Goal: Contribute content: Add original content to the website for others to see

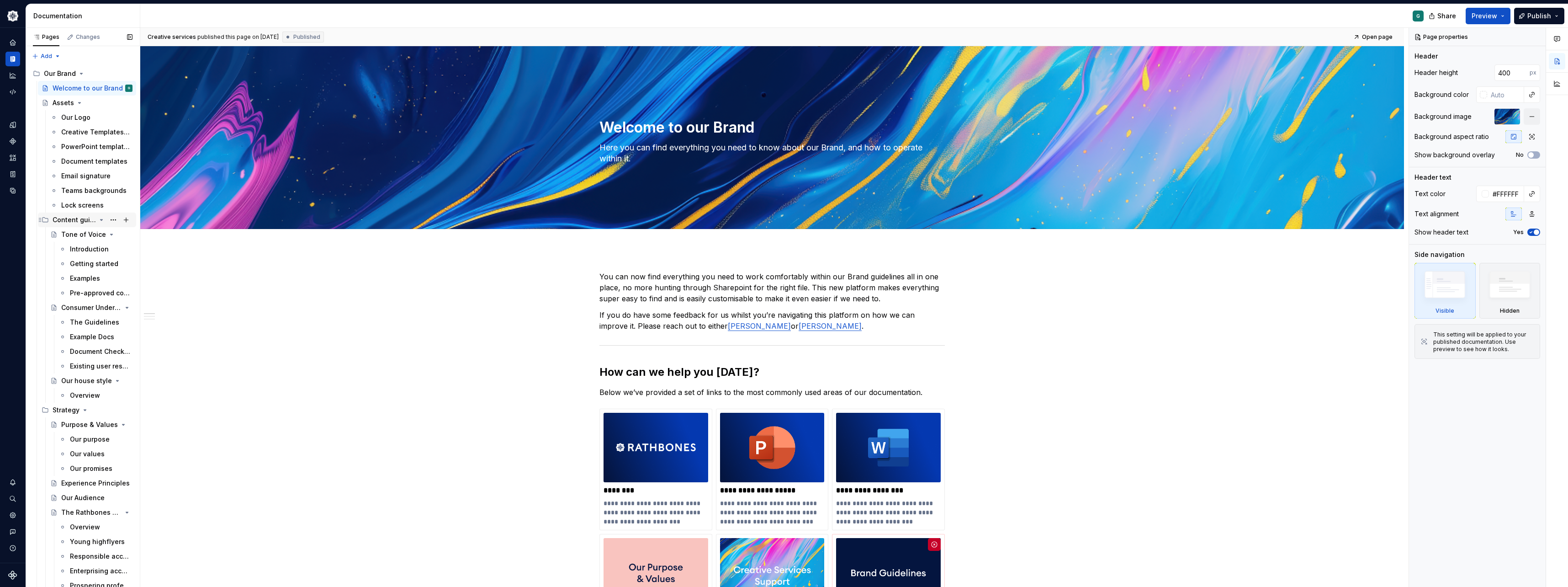
click at [65, 222] on div "Content guidelines" at bounding box center [74, 219] width 43 height 9
click at [62, 222] on div "Content guidelines" at bounding box center [74, 219] width 43 height 9
click at [127, 219] on button "Page tree" at bounding box center [126, 219] width 13 height 13
type textarea "*"
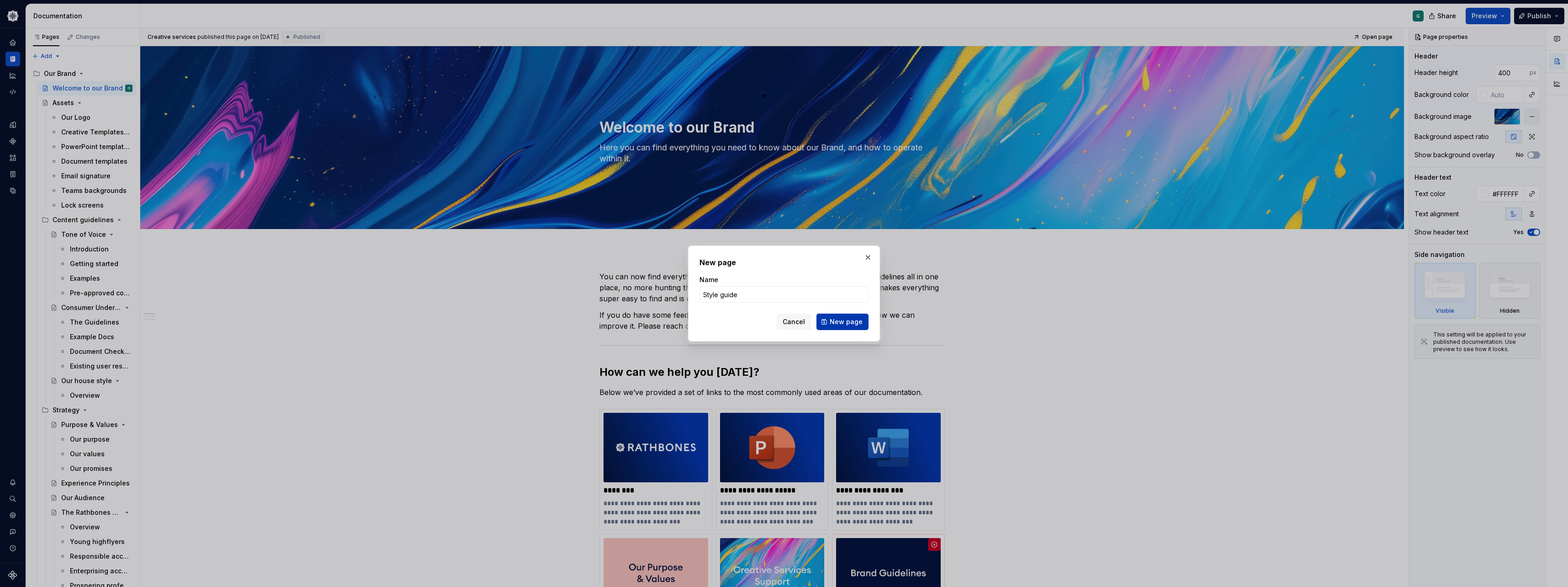
type input "Style guide"
click at [844, 323] on span "New page" at bounding box center [846, 322] width 33 height 9
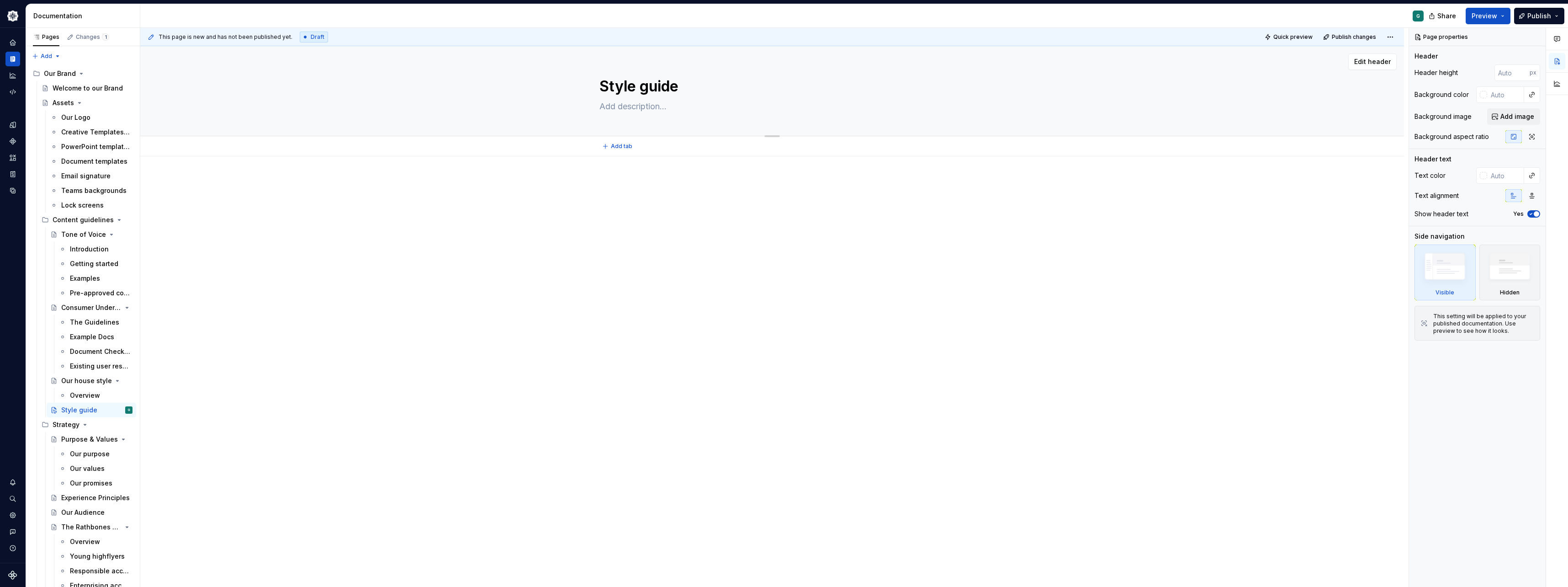
click at [673, 81] on textarea "Style guide" at bounding box center [770, 86] width 346 height 22
type textarea "*"
type textarea "Tone of Voice"
type textarea "Explore how to speak Rathbones"
type input "350"
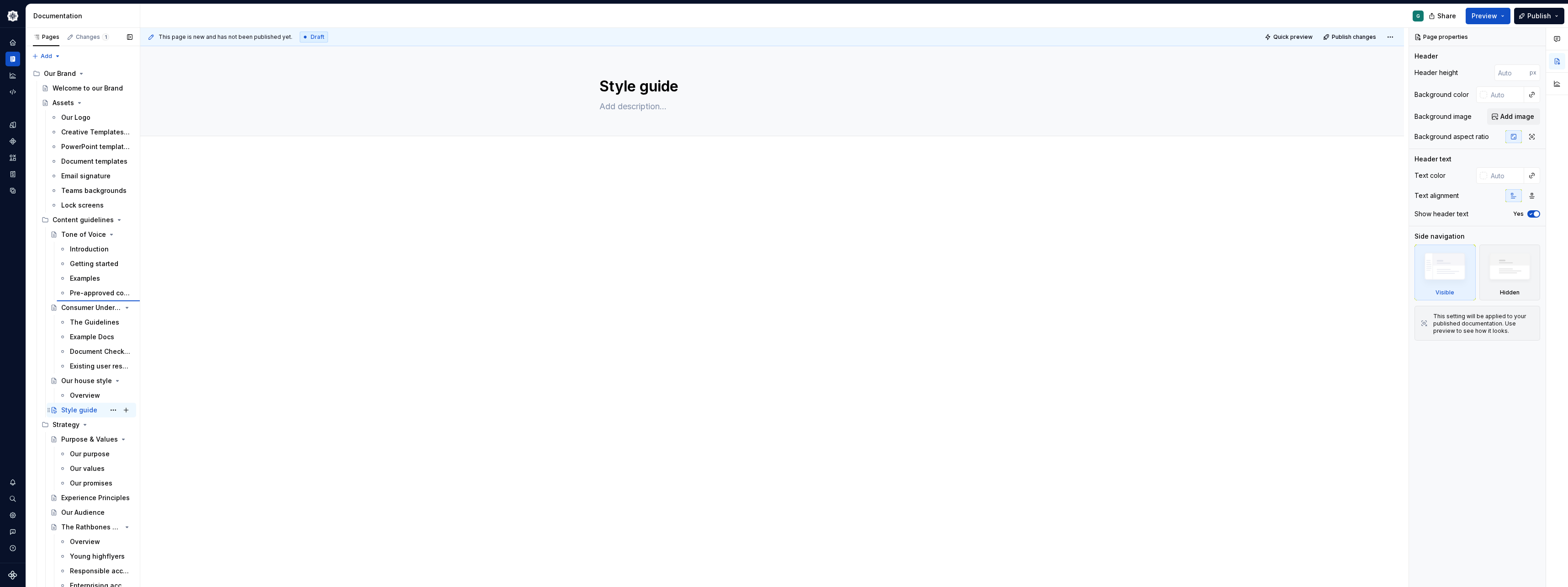
type input "#FFFFFF"
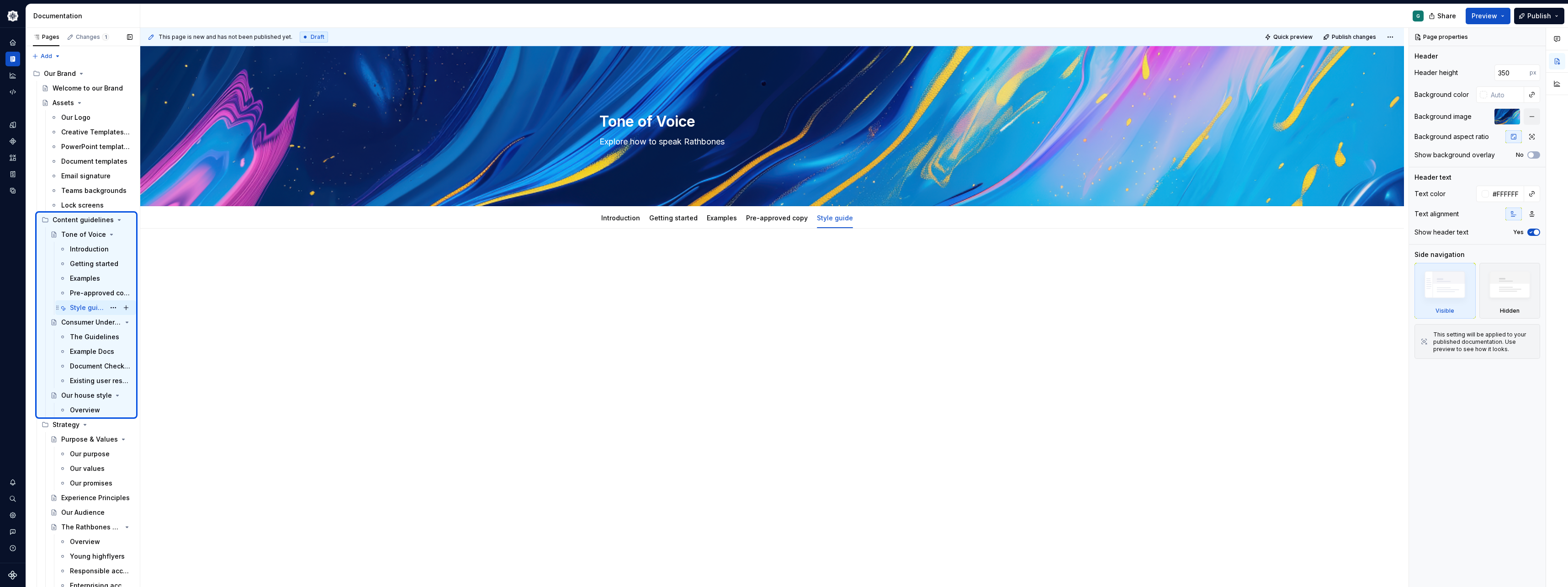
type textarea "*"
type textarea "Style guide"
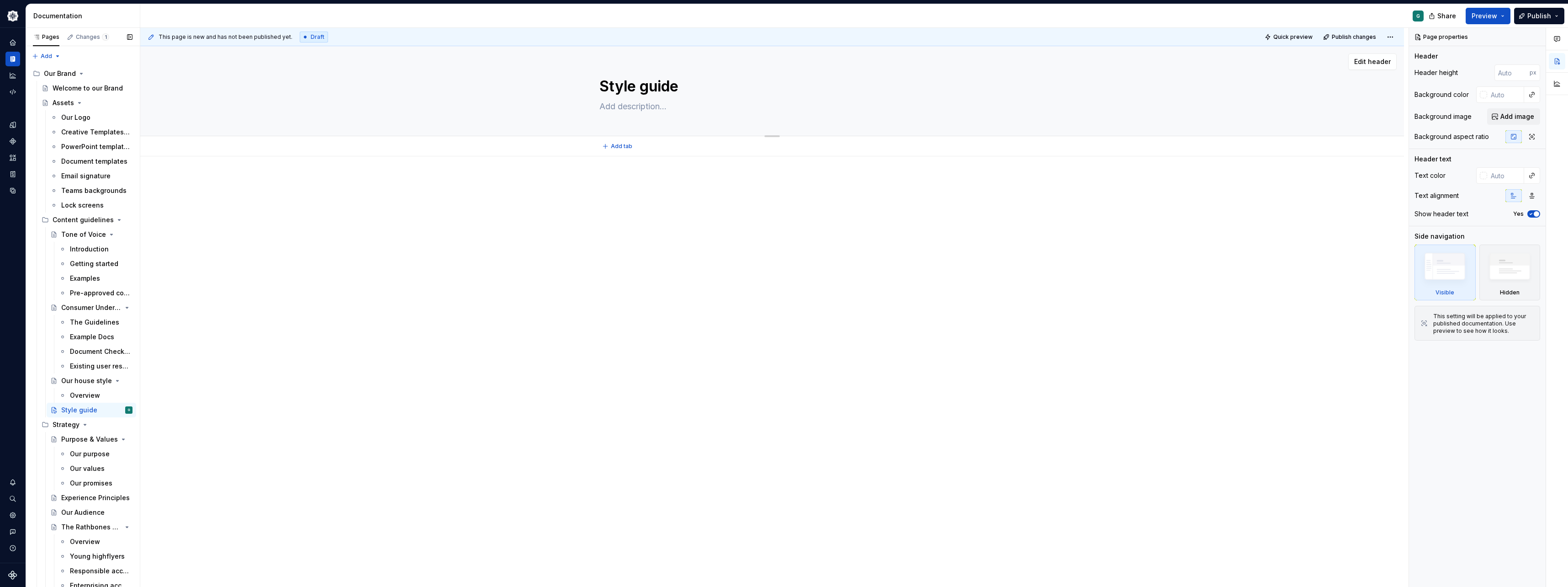
click at [647, 119] on div "Style guide" at bounding box center [772, 91] width 346 height 89
click at [642, 100] on textarea at bounding box center [770, 107] width 346 height 15
click at [640, 105] on textarea at bounding box center [770, 107] width 346 height 15
paste textarea "This guide aims to ensure consistency across all Rathbones written communicatio…"
type textarea "*"
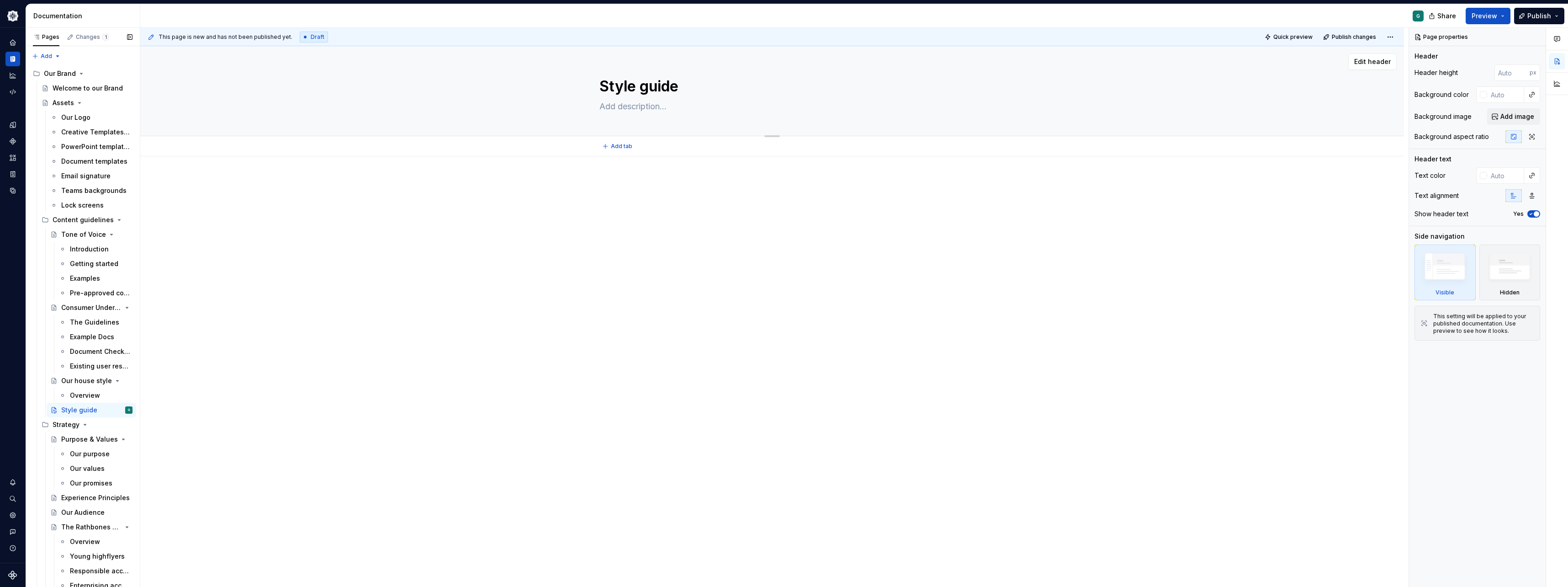
type textarea "This guide aims to ensure consistency across all Rathbones written communicatio…"
type textarea "*"
type textarea "This guide aims to ensure consistency across all Rathbones written communicatio…"
click at [626, 146] on span "Add tab" at bounding box center [621, 146] width 22 height 7
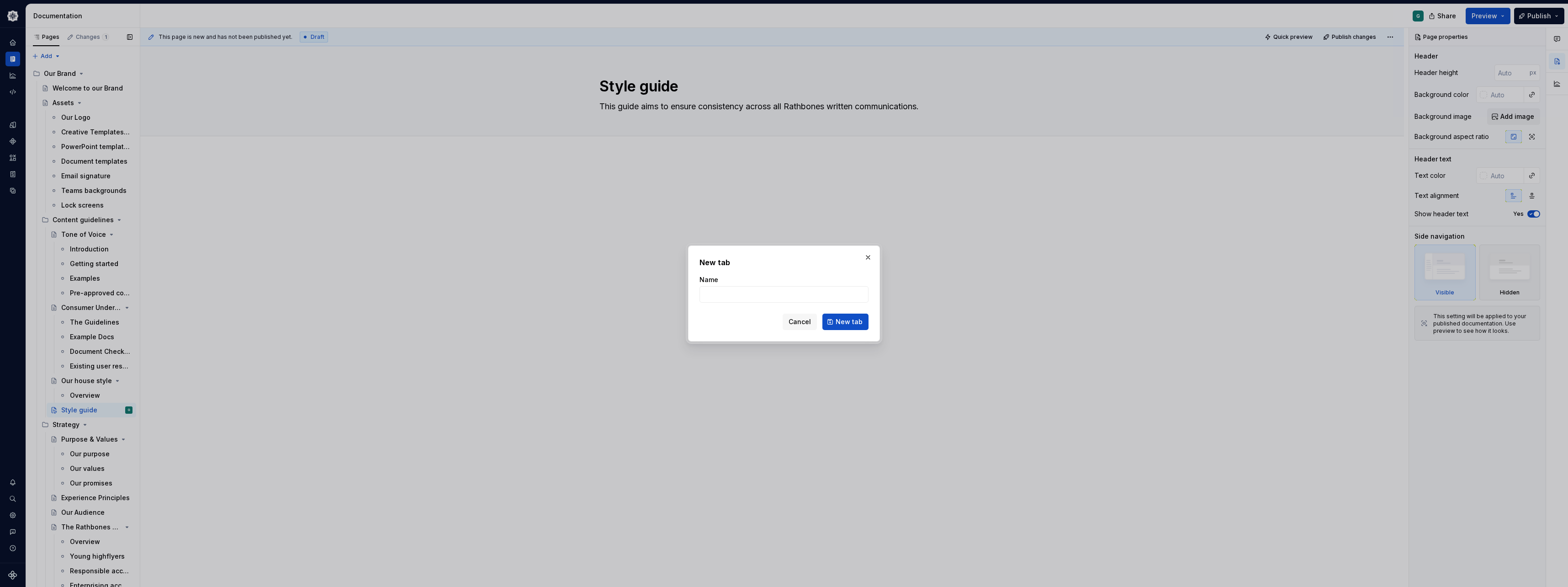
type textarea "*"
click at [735, 294] on input "Name" at bounding box center [784, 294] width 169 height 17
type input "Quick reference"
click at [828, 322] on button "New tab" at bounding box center [845, 322] width 46 height 17
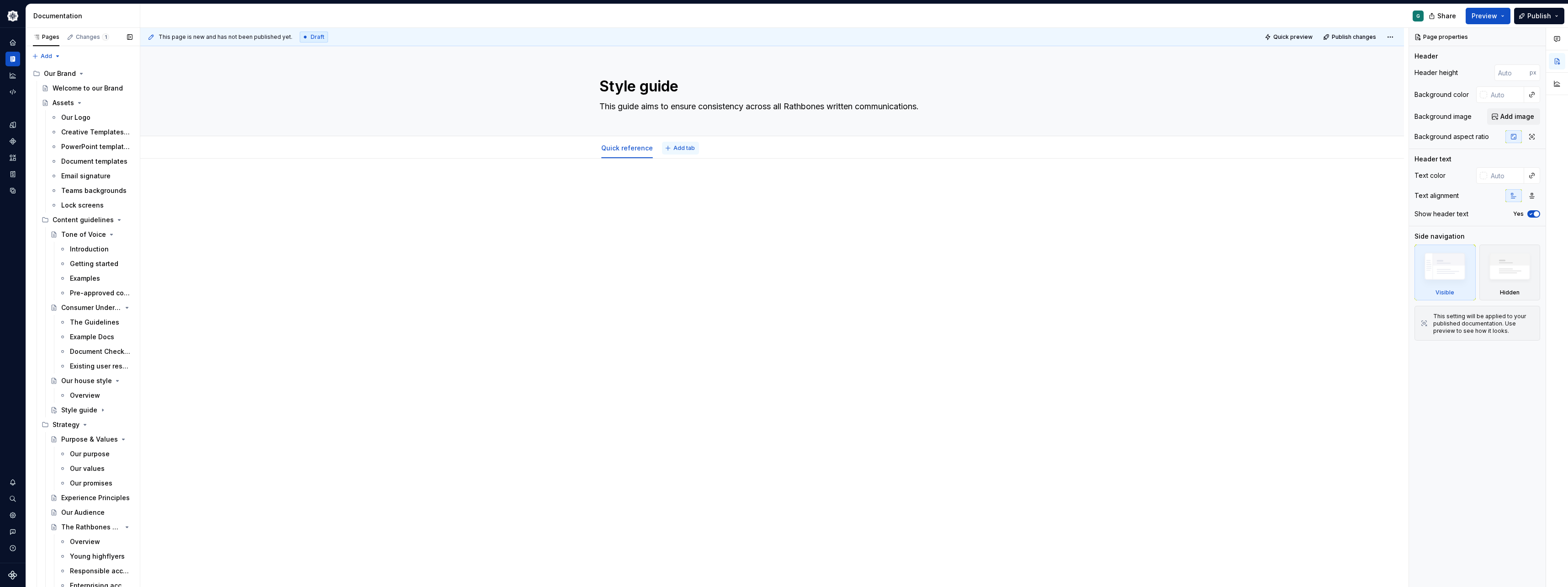
click at [681, 148] on span "Add tab" at bounding box center [684, 148] width 22 height 7
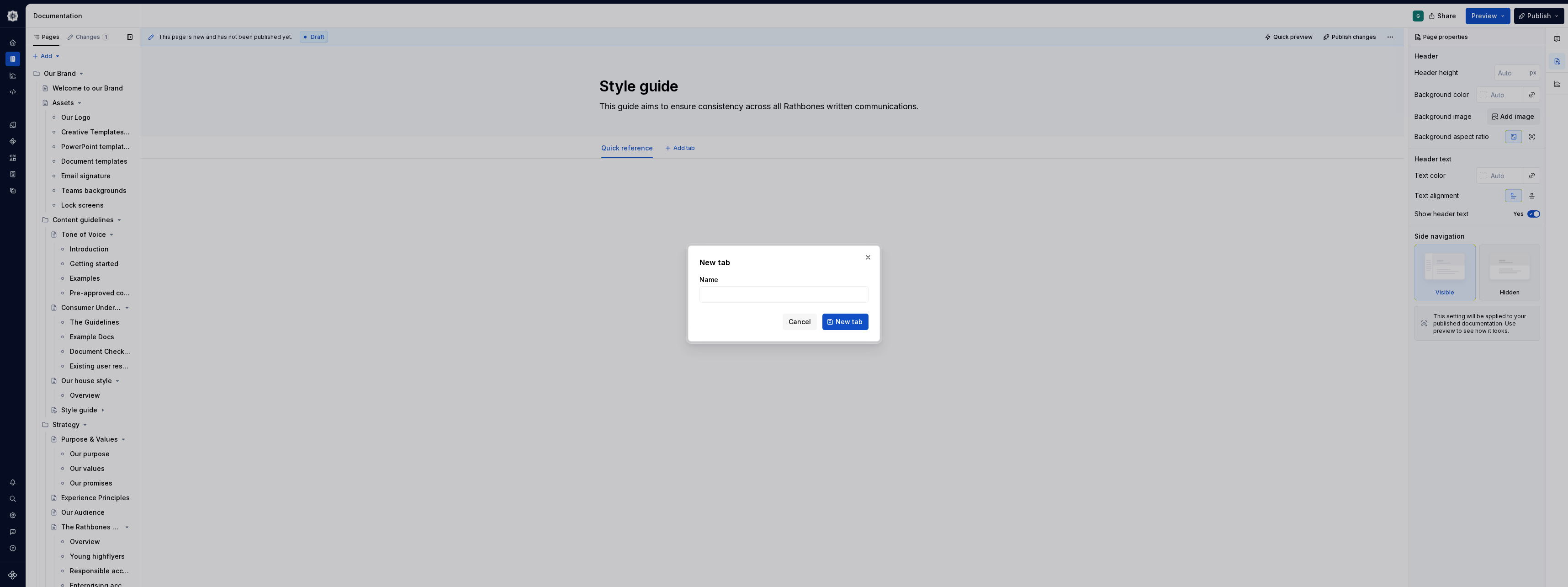
type textarea "*"
type input "Full style guide"
click button "New tab" at bounding box center [845, 322] width 46 height 17
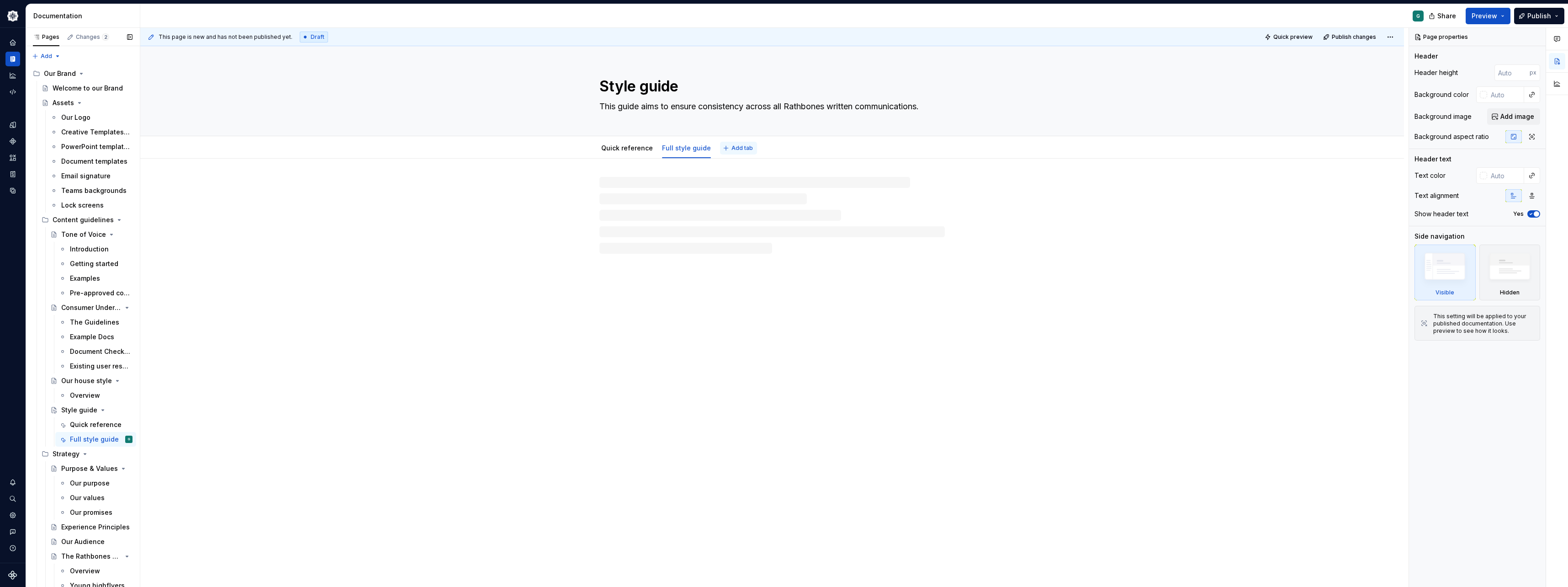
click at [735, 148] on span "Add tab" at bounding box center [742, 148] width 22 height 7
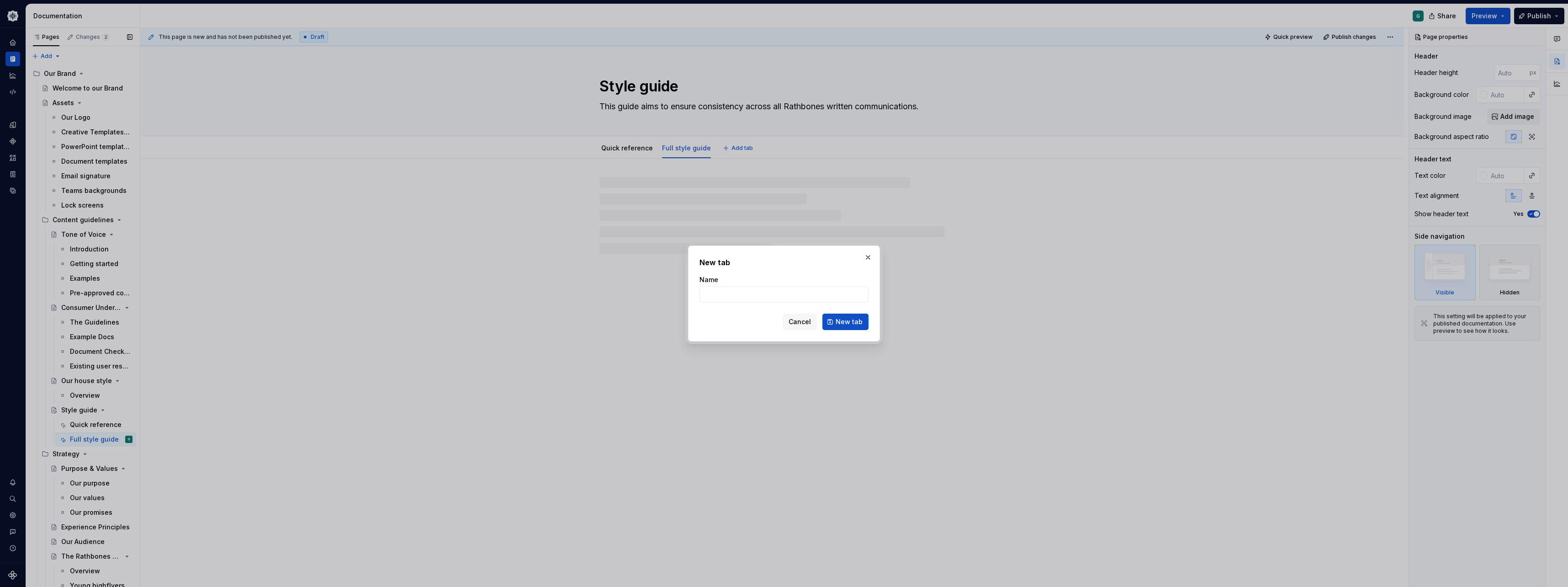
type textarea "*"
type input "/"
type input "Rathbones glossary"
click button "New tab" at bounding box center [845, 322] width 46 height 17
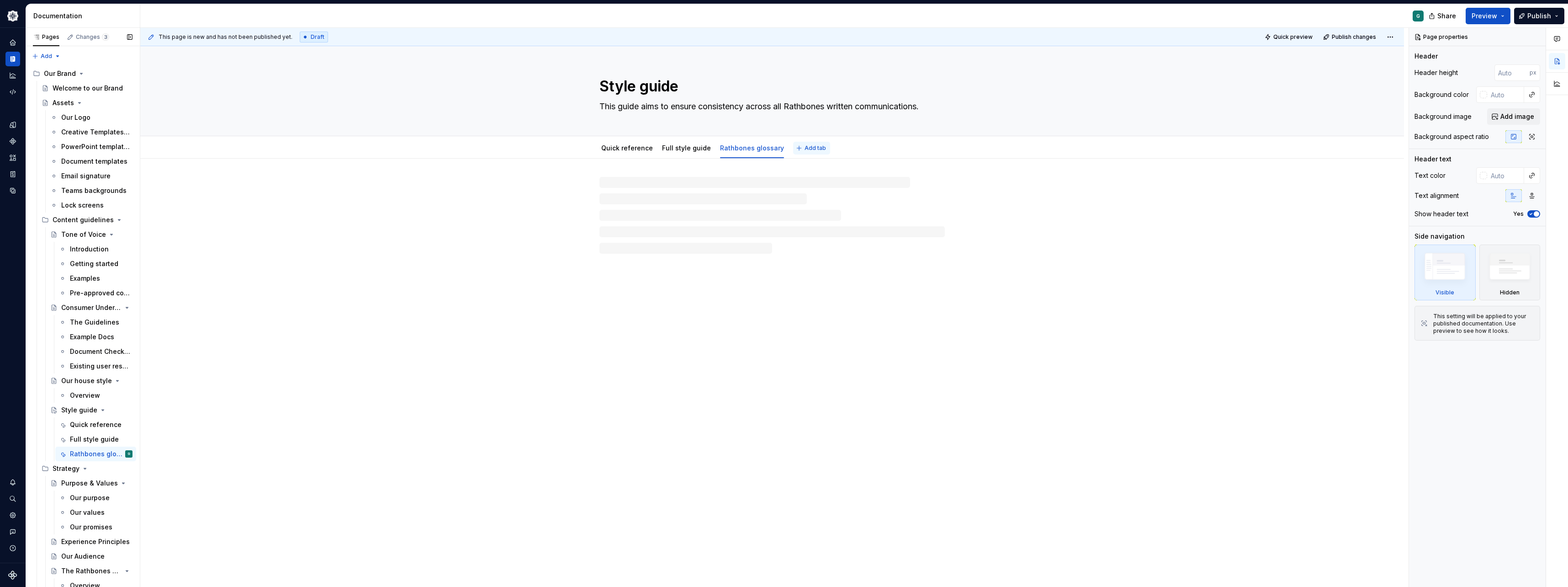
click at [803, 152] on button "Add tab" at bounding box center [812, 148] width 37 height 13
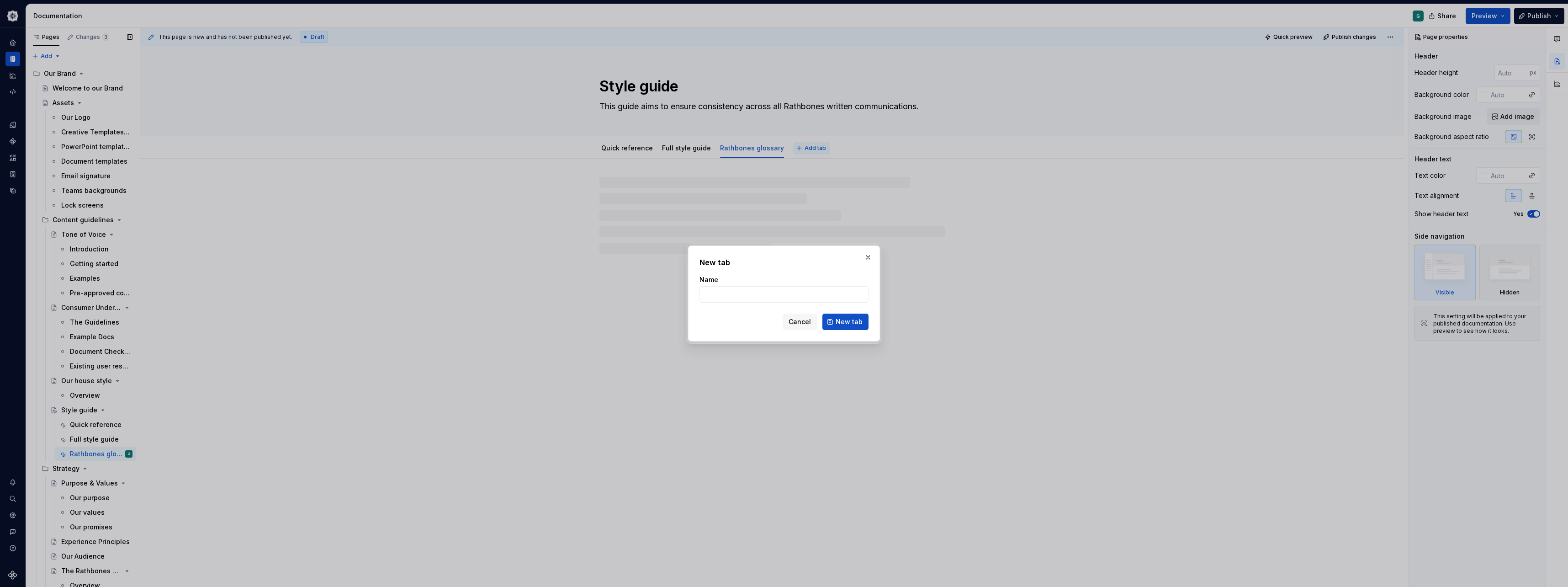
type textarea "*"
type input "Resources"
click button "New tab" at bounding box center [845, 322] width 46 height 17
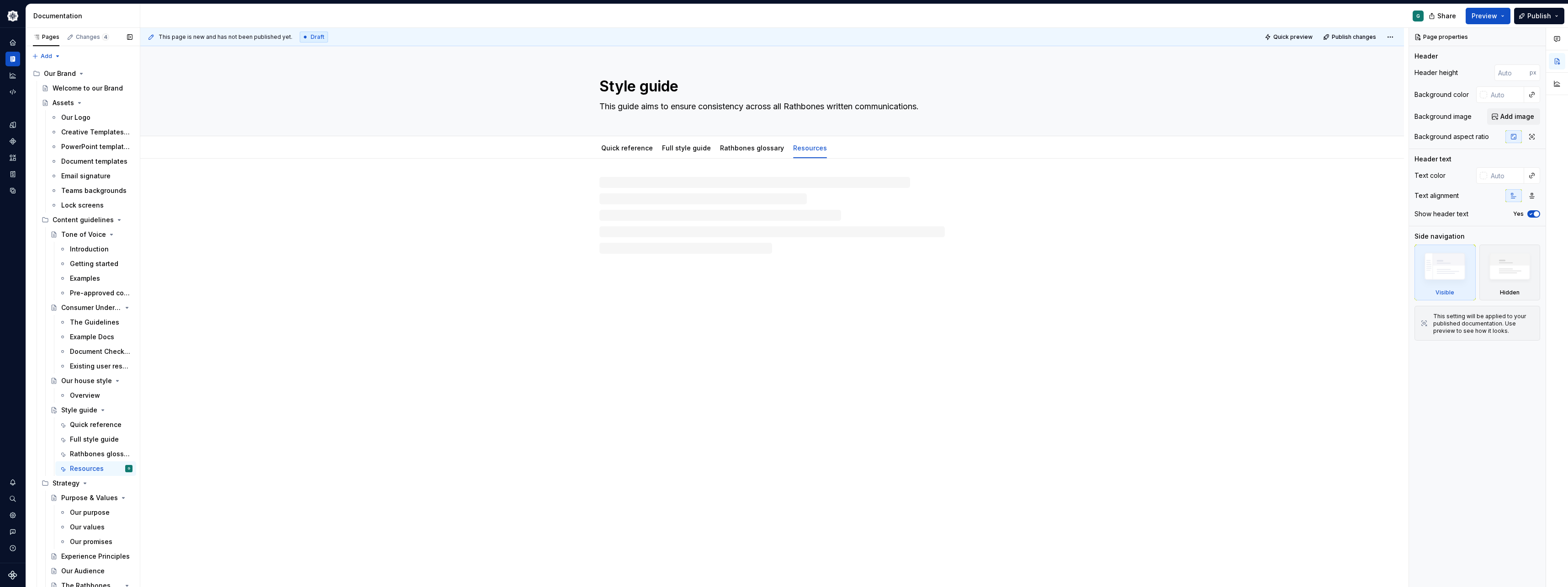
click at [868, 389] on div "Style guide This guide aims to ensure consistency across all Rathbones written …" at bounding box center [772, 317] width 1264 height 541
click at [820, 454] on div "Style guide This guide aims to ensure consistency across all Rathbones written …" at bounding box center [772, 317] width 1264 height 541
click at [613, 149] on link "Quick reference" at bounding box center [627, 148] width 52 height 8
click at [75, 238] on div "Tone of Voice" at bounding box center [78, 234] width 34 height 9
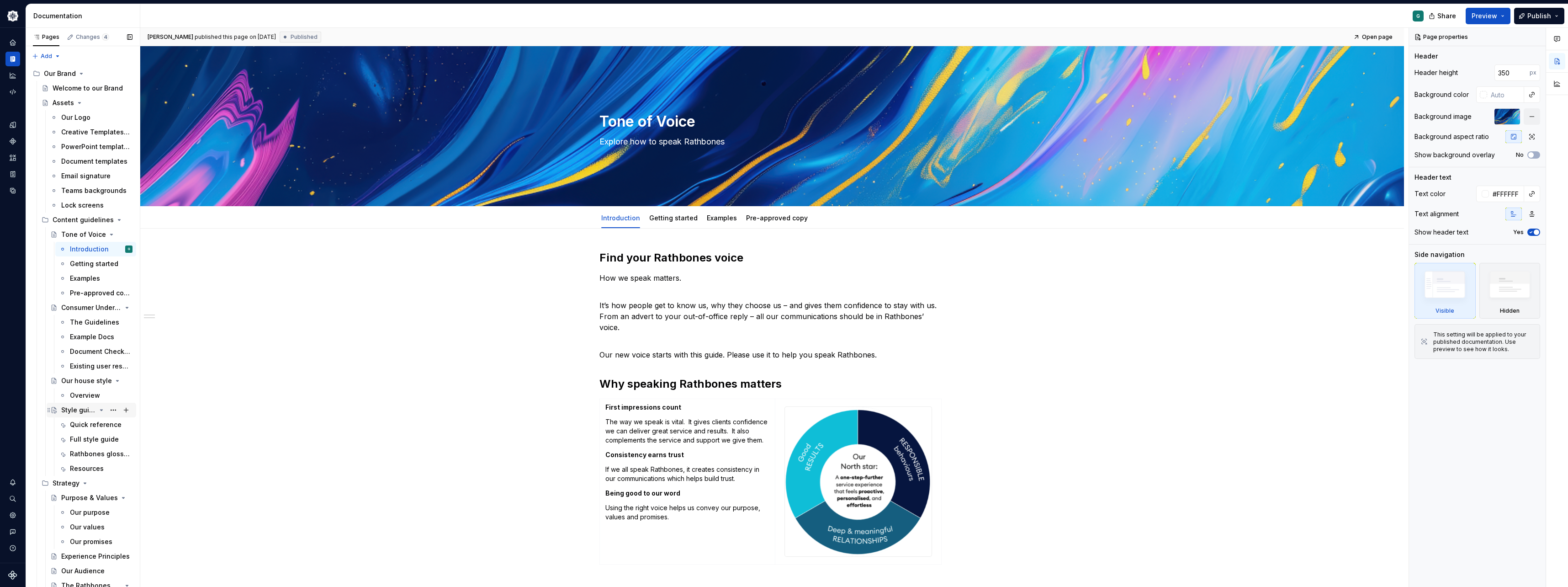
click at [79, 411] on div "Style guide" at bounding box center [78, 410] width 34 height 9
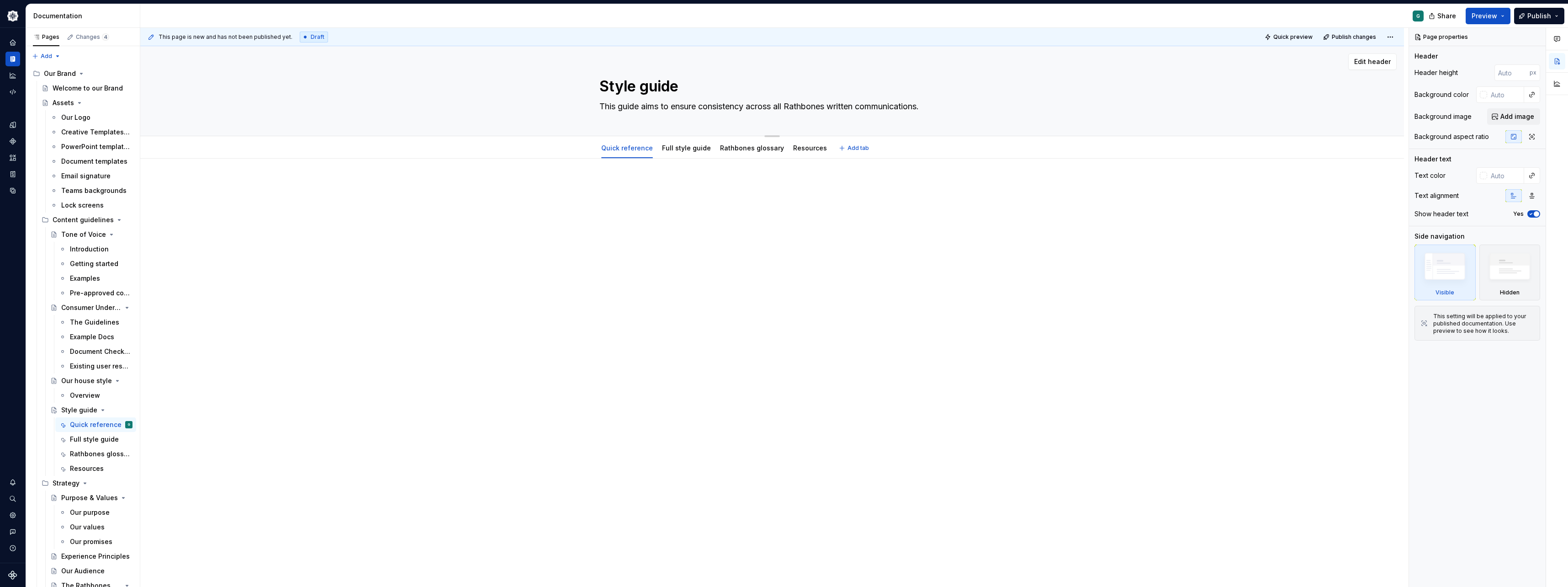
click at [657, 110] on textarea "This guide aims to ensure consistency across all Rathbones written communicatio…" at bounding box center [770, 107] width 346 height 15
click at [673, 108] on textarea "This guide aims to ensure consistency across all Rathbones written communicatio…" at bounding box center [770, 107] width 346 height 15
type textarea "*"
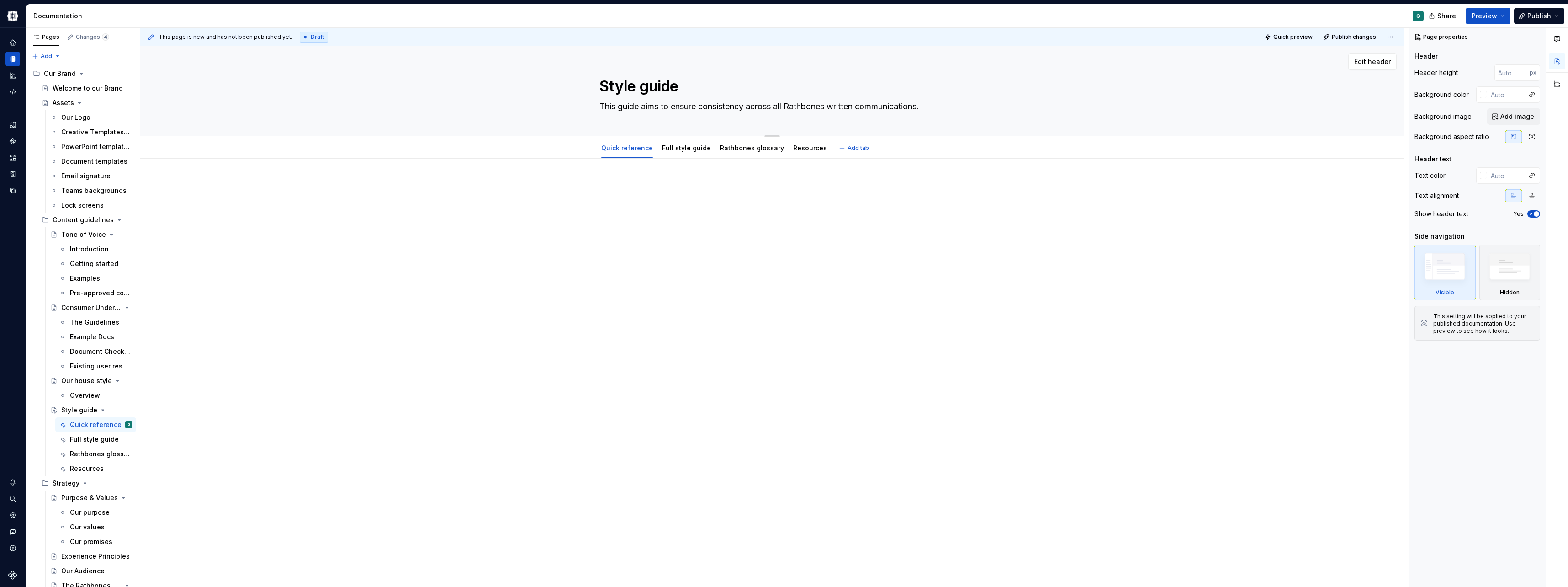
type textarea "E"
type textarea "*"
type textarea "Ex"
type textarea "*"
type textarea "Exp"
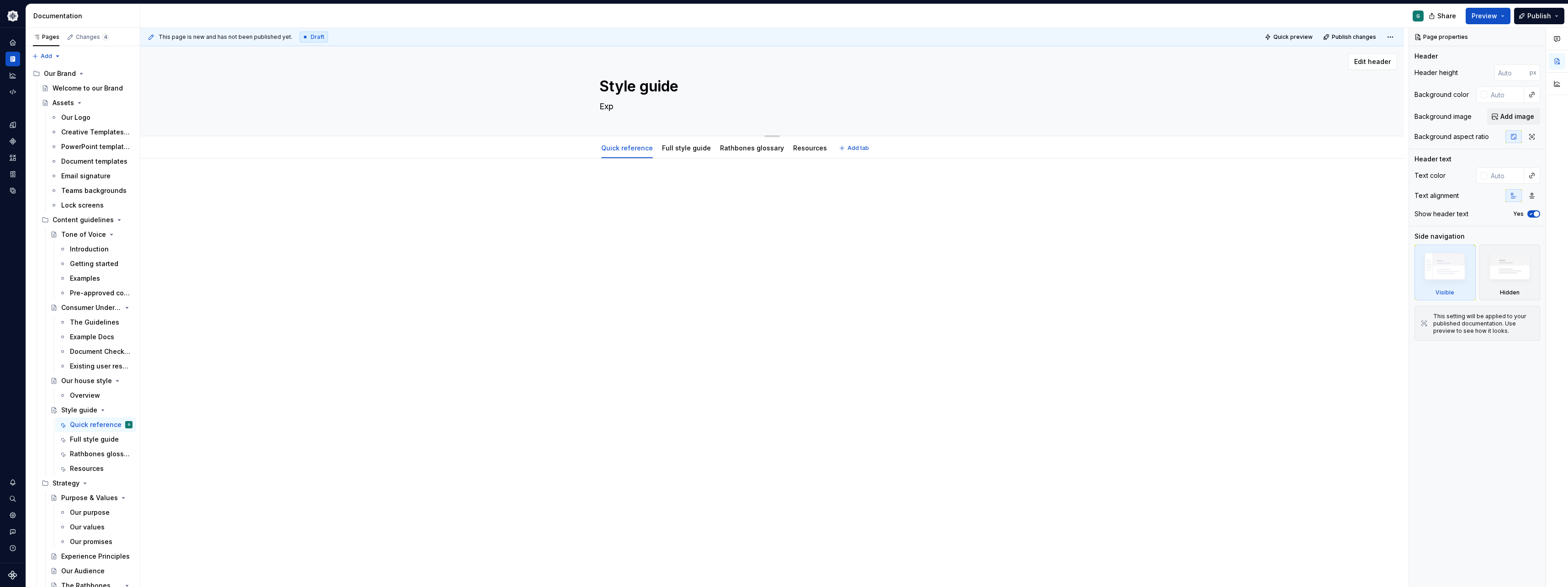
type textarea "*"
type textarea "Expl"
type textarea "*"
type textarea "Explo"
type textarea "*"
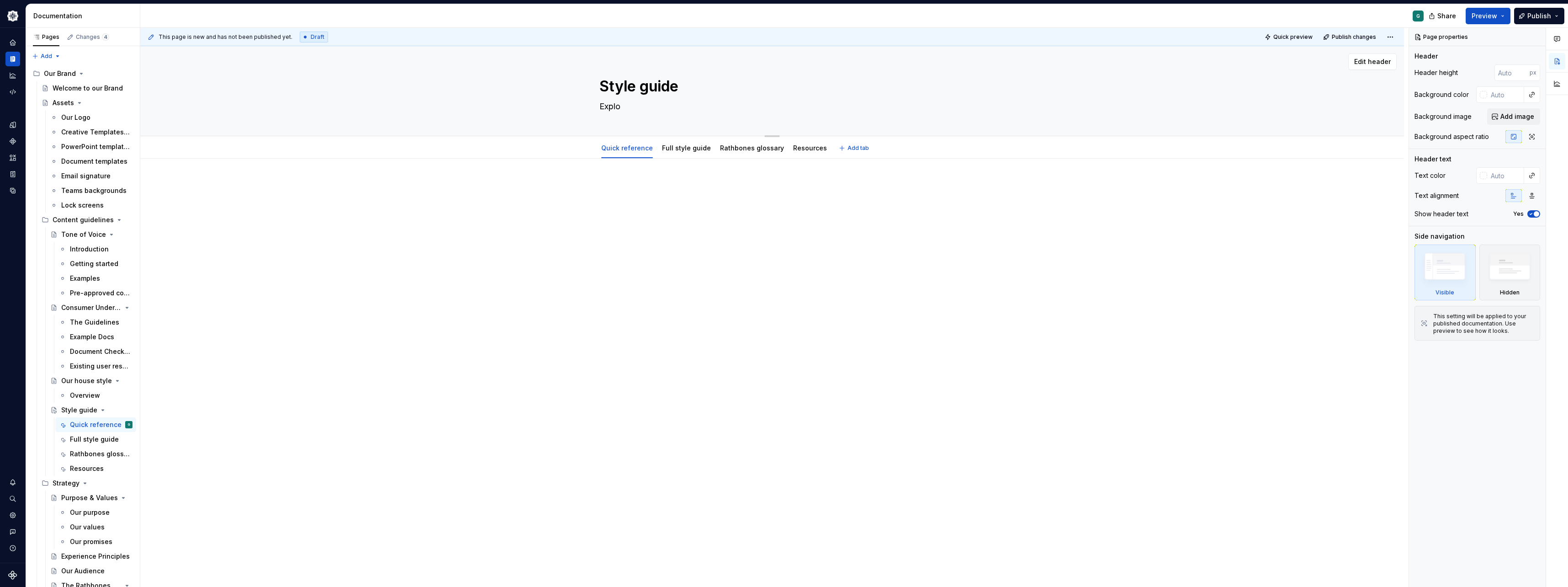
type textarea "Explor"
type textarea "*"
type textarea "Explore"
type textarea "*"
type textarea "Explore"
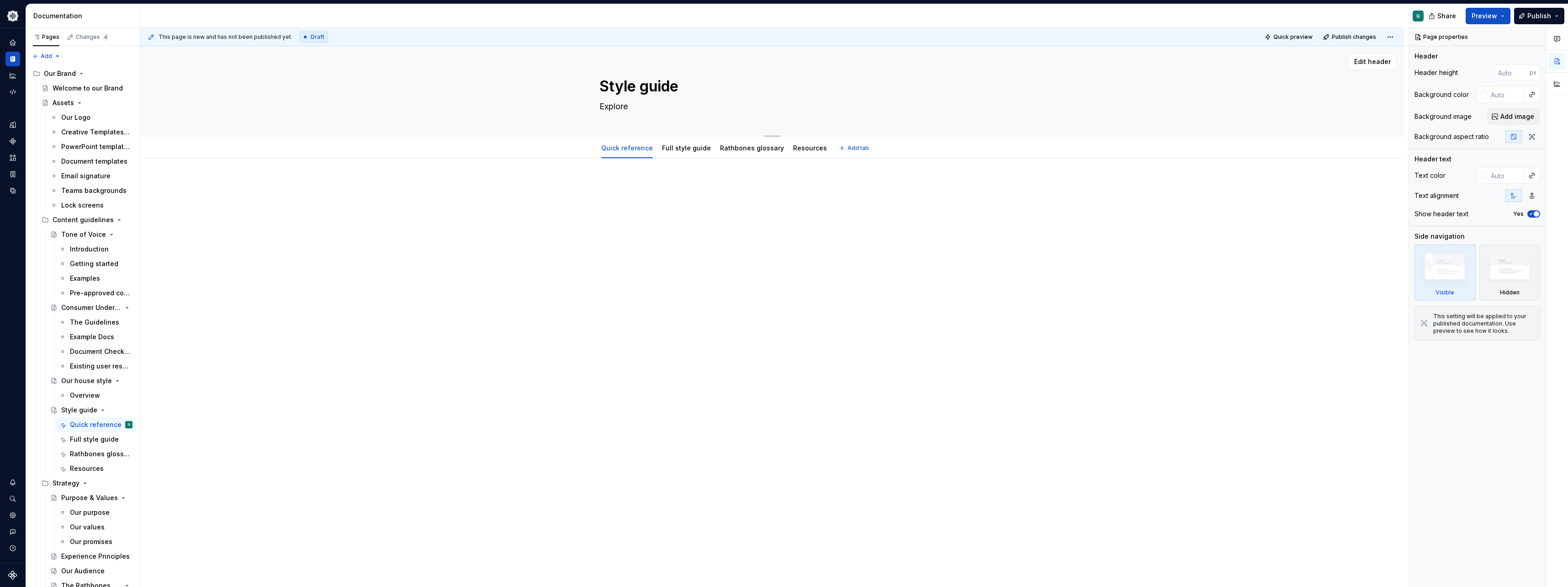
type textarea "*"
type textarea "Explore h"
type textarea "*"
type textarea "Explore ho"
type textarea "*"
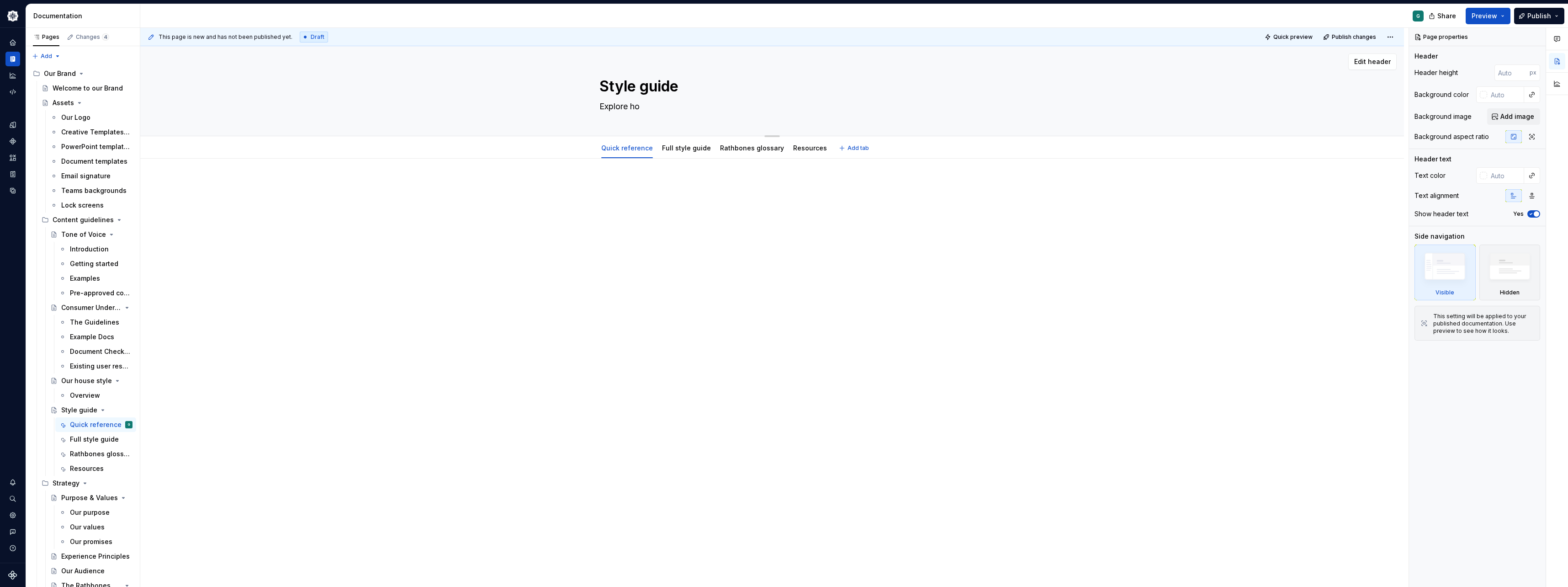
type textarea "Explore how"
type textarea "*"
type textarea "Explore how"
type textarea "*"
type textarea "Explore how t"
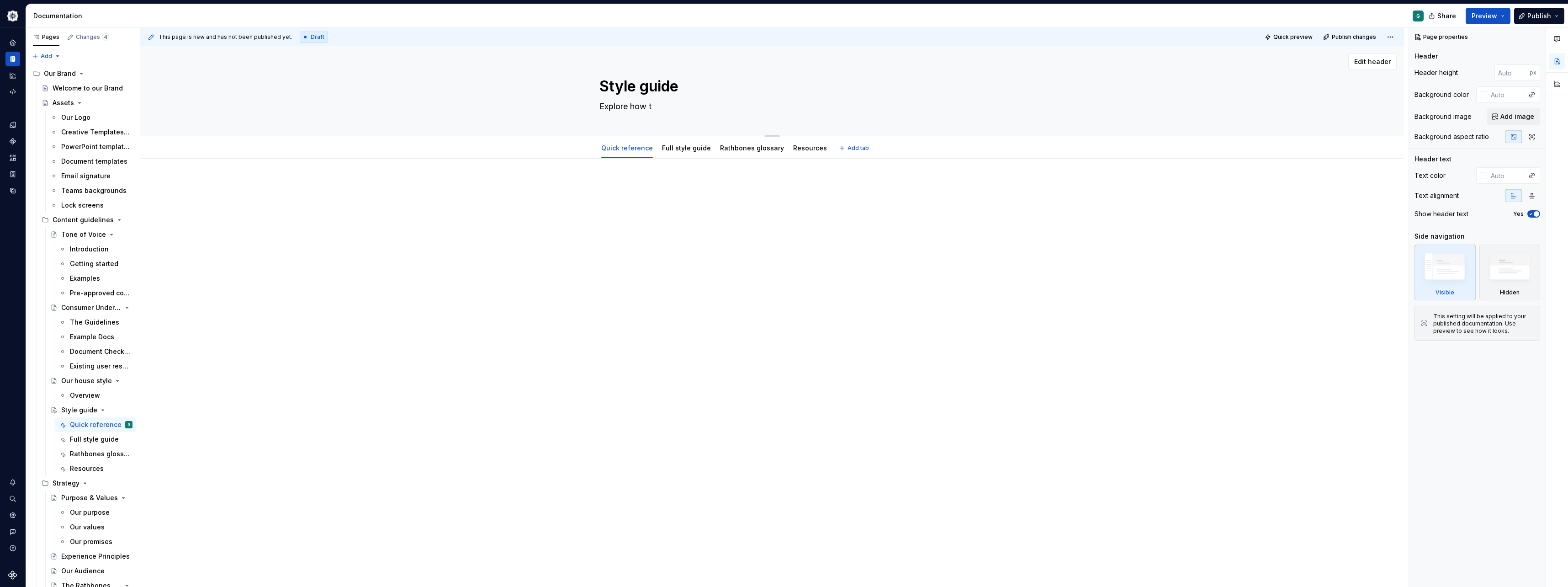
type textarea "*"
type textarea "Explore how to"
type textarea "*"
type textarea "Explore how to"
type textarea "*"
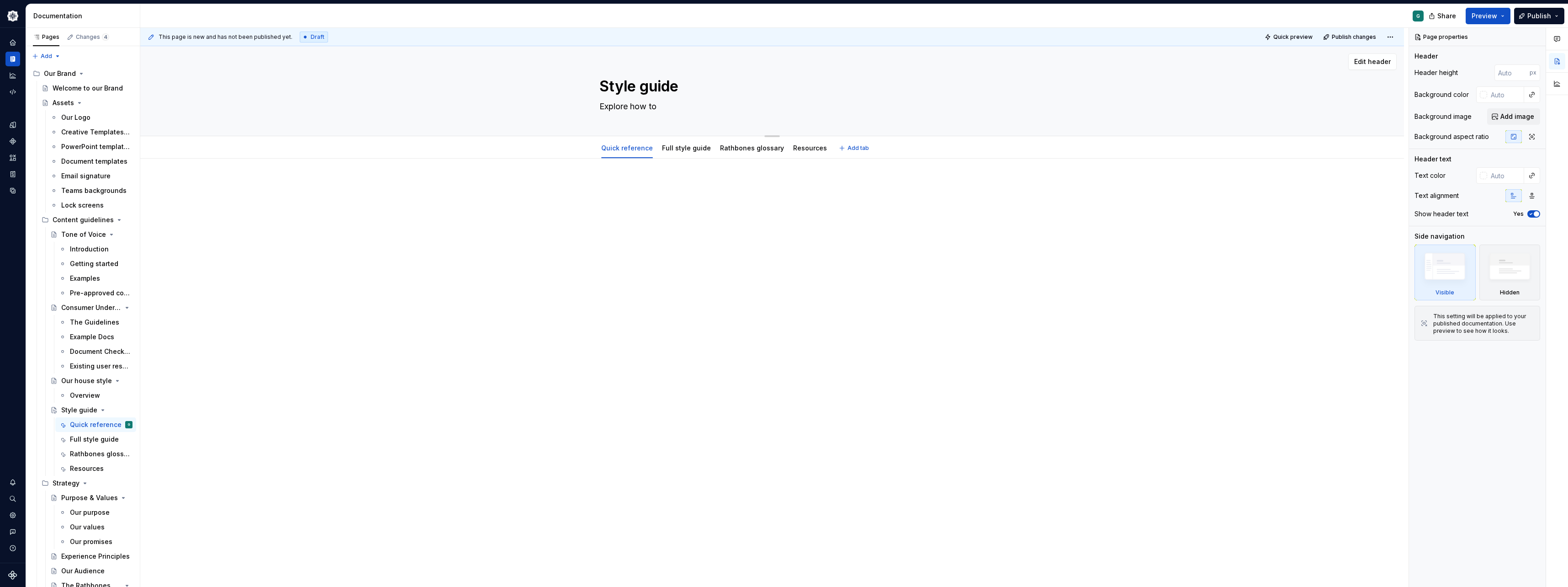
type textarea "Explore how to w"
type textarea "*"
type textarea "Explore how to wr"
type textarea "*"
type textarea "Explore how to wri"
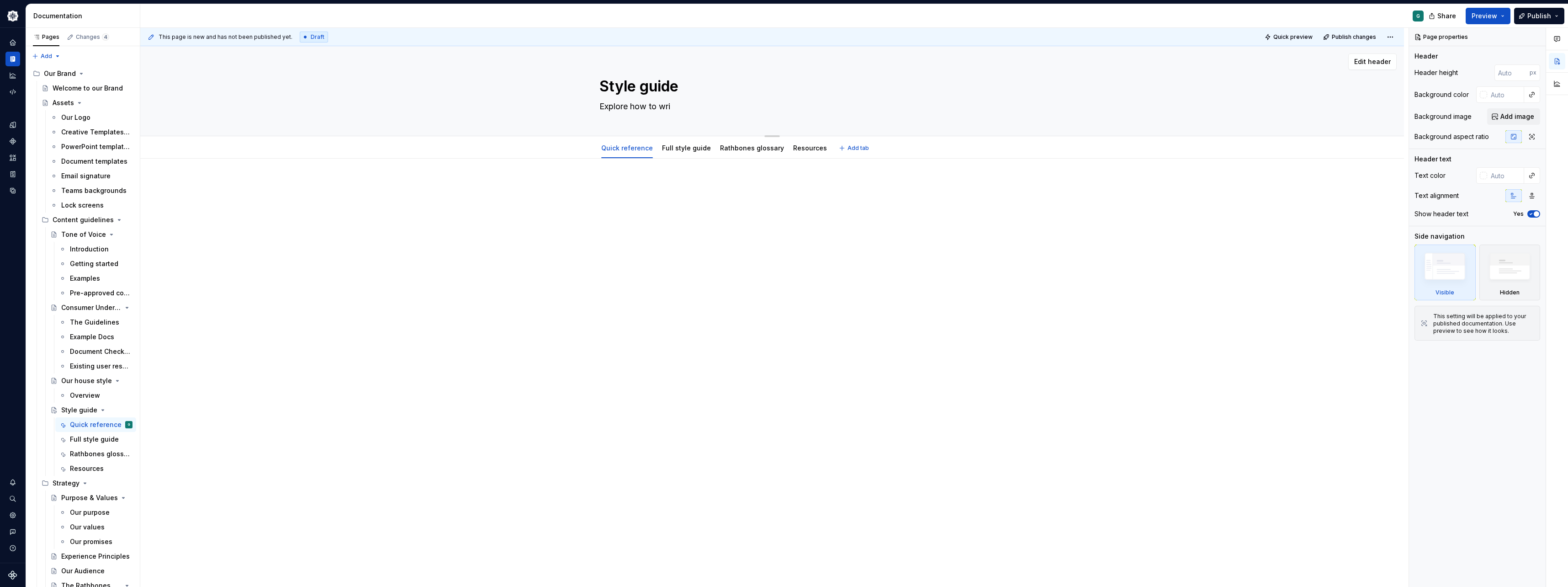
type textarea "*"
type textarea "Explore how to writ"
type textarea "*"
type textarea "Explore how to write"
type textarea "*"
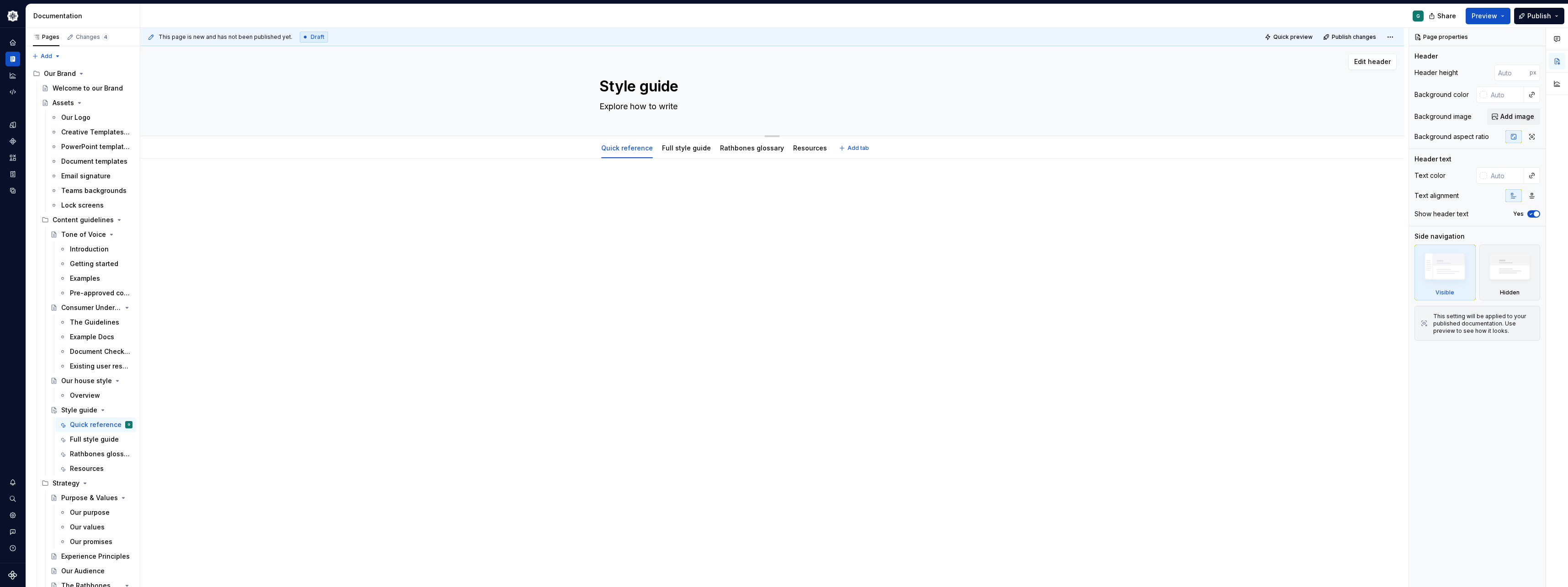
type textarea "Explore how to write"
type textarea "*"
type textarea "Explore how to write l"
type textarea "*"
type textarea "Explore how to write li"
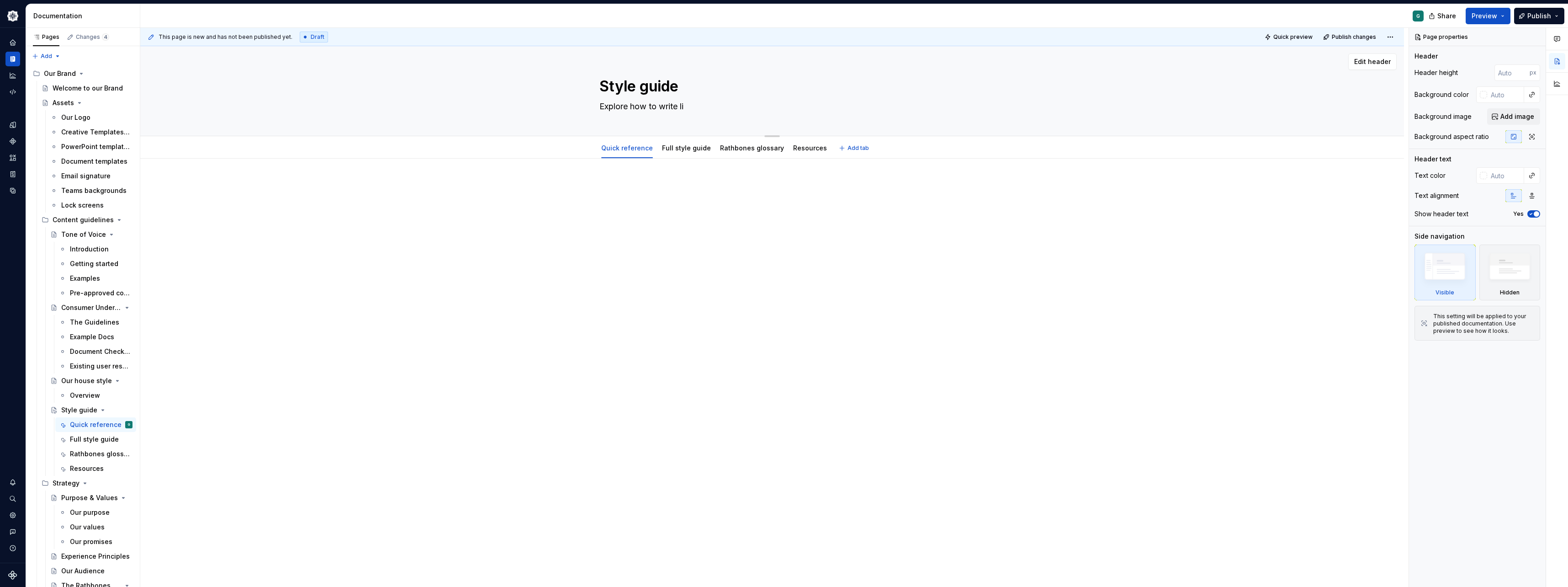
type textarea "*"
type textarea "Explore how to write lik"
type textarea "*"
type textarea "Explore how to write like"
type textarea "*"
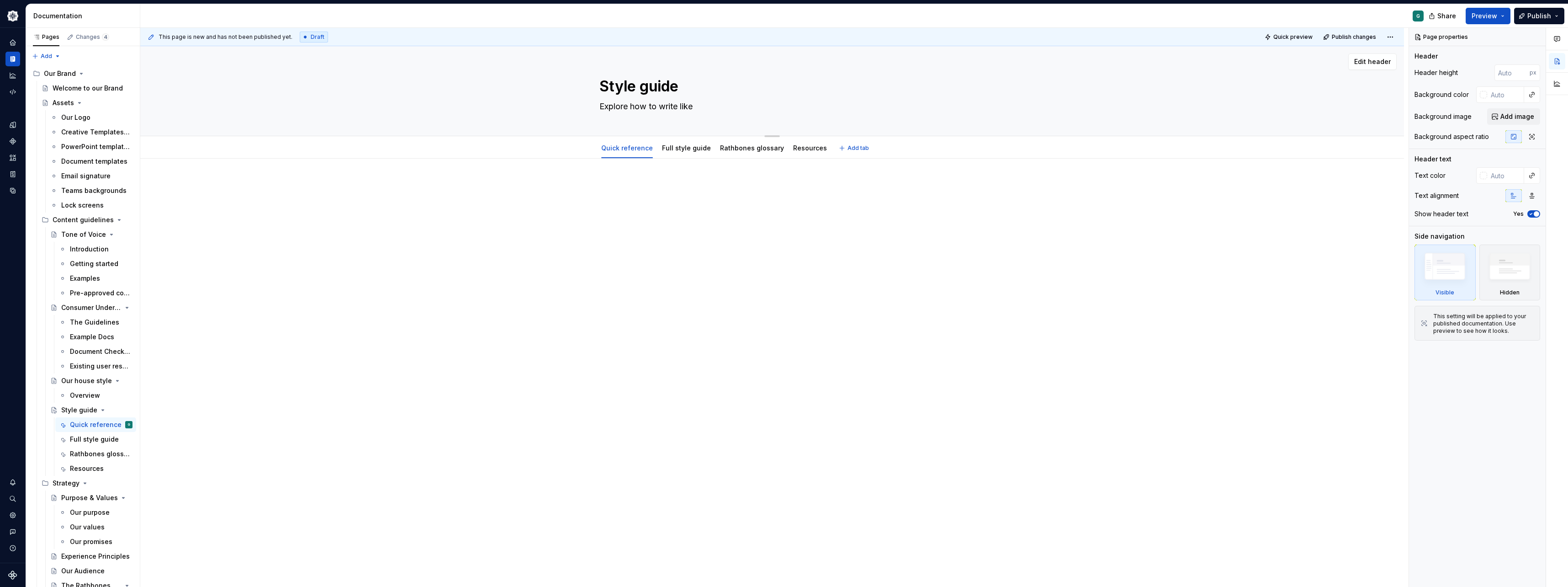
type textarea "Explore how to write like"
type textarea "*"
type textarea "Explore how to write like w"
type textarea "*"
type textarea "Explore how to write like"
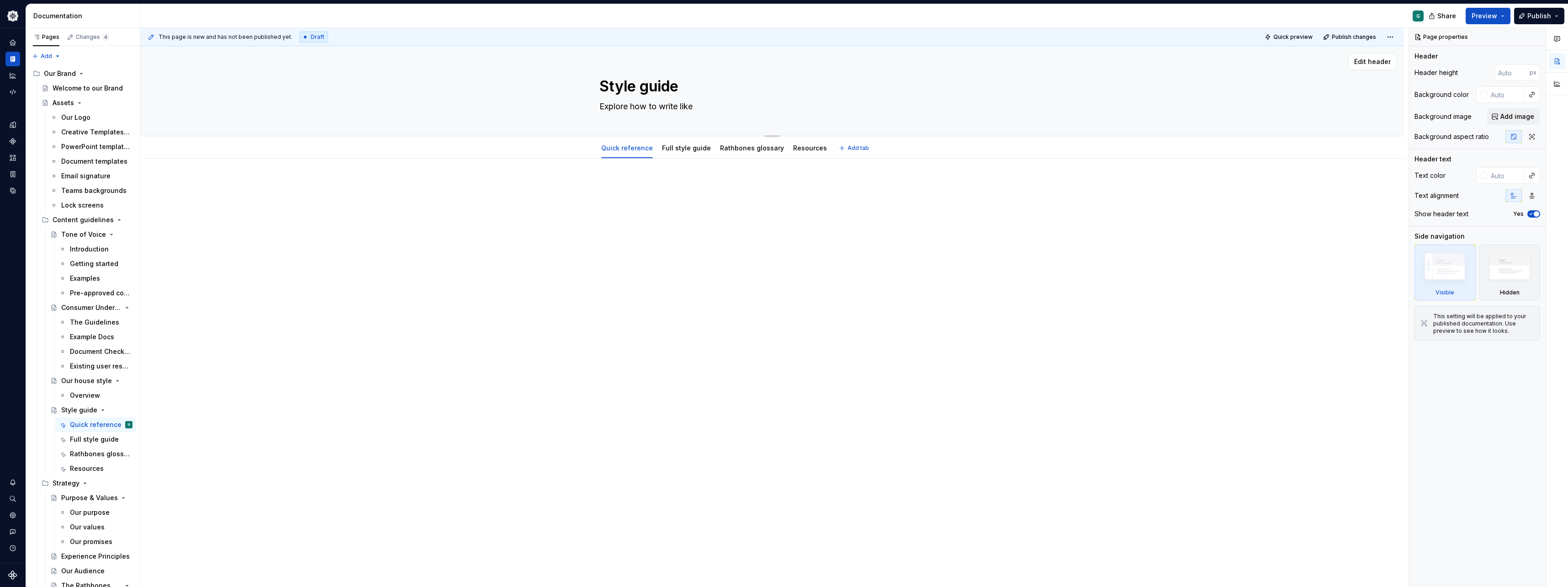
type textarea "*"
type textarea "Explore how to write like R"
type textarea "*"
type textarea "Explore how to write like Ra"
type textarea "*"
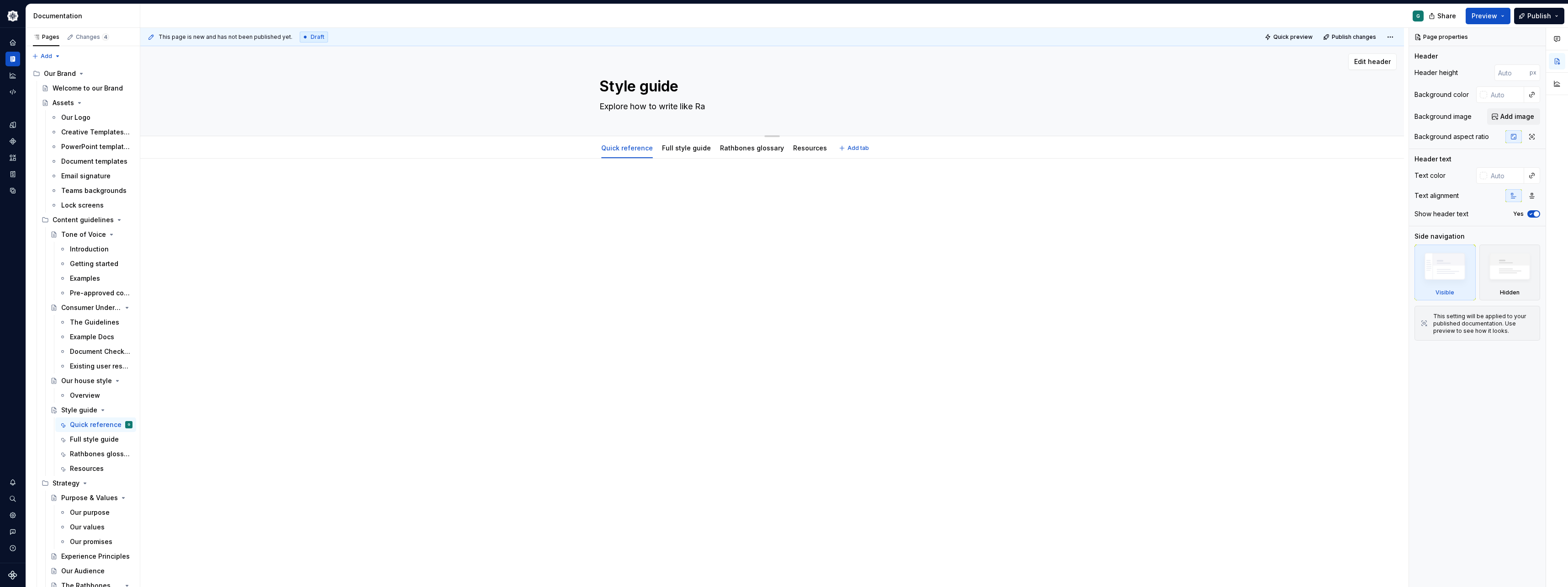
type textarea "Explore how to write like Rat"
type textarea "*"
type textarea "Explore how to write like [PERSON_NAME]"
type textarea "*"
type textarea "Explore how to write like Rathb"
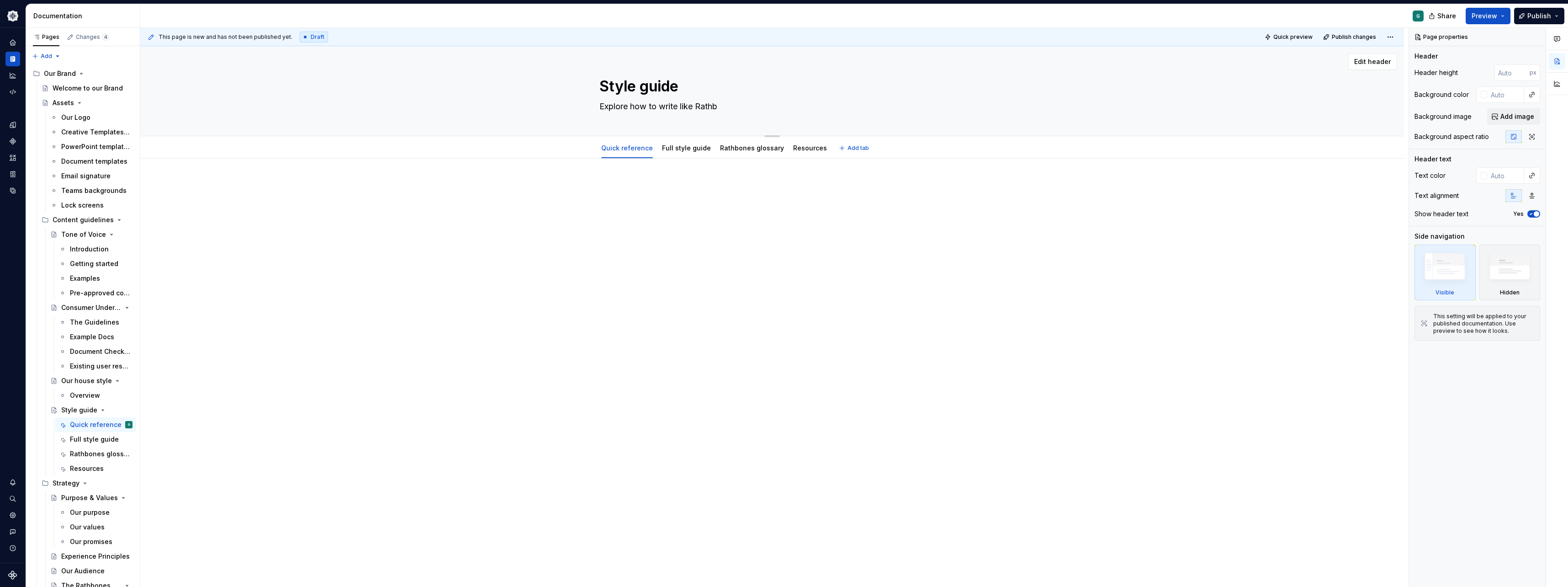
type textarea "*"
type textarea "Explore how to write like Rathbo"
type textarea "*"
type textarea "Explore how to write like [PERSON_NAME]"
type textarea "*"
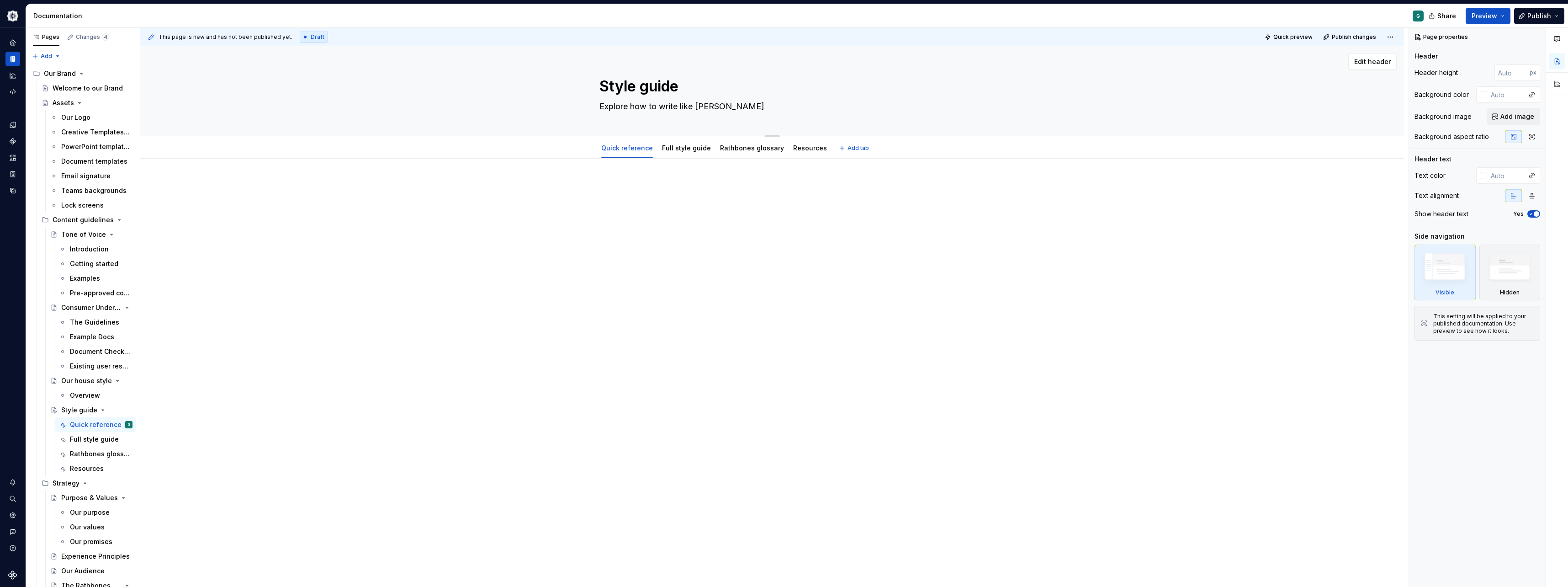
type textarea "Explore how to write like Rathbone"
type textarea "*"
type textarea "Explore how to write like Rathbones"
type textarea "*"
type textarea "Explore how to write like Rathbones."
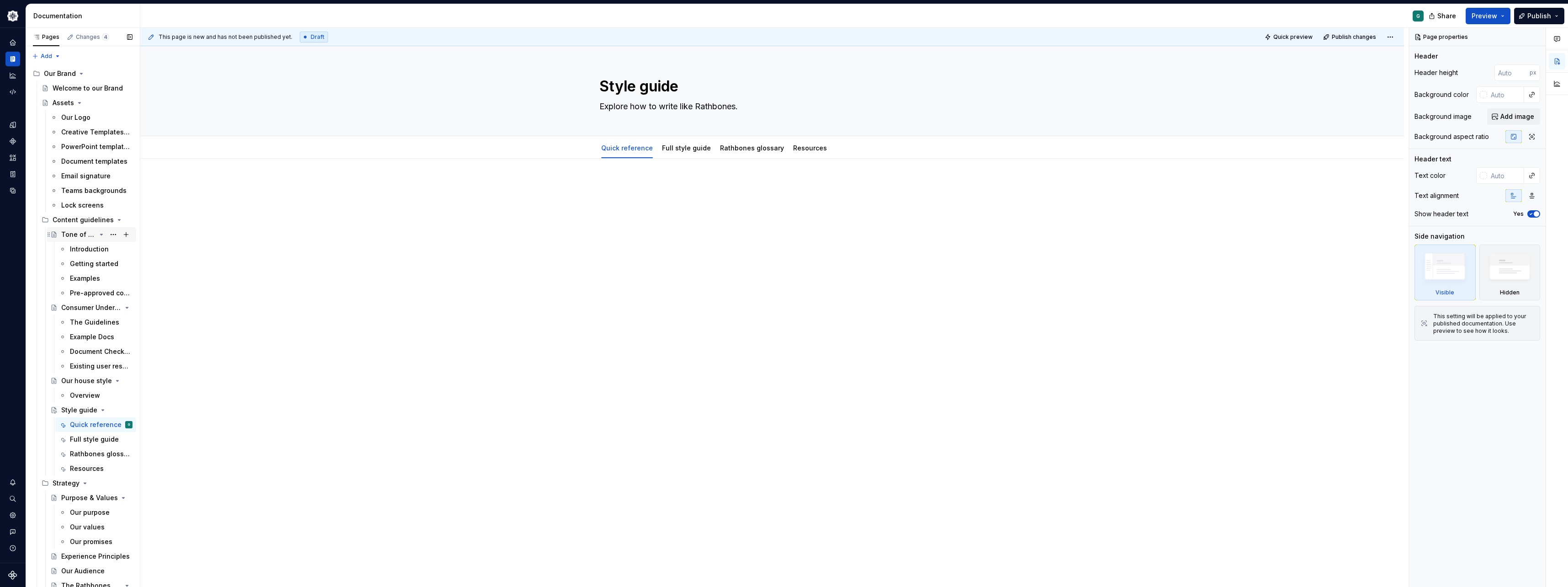
type textarea "*"
type textarea "Explore how to write like Rathbones."
click at [81, 237] on div "Tone of Voice" at bounding box center [78, 234] width 34 height 9
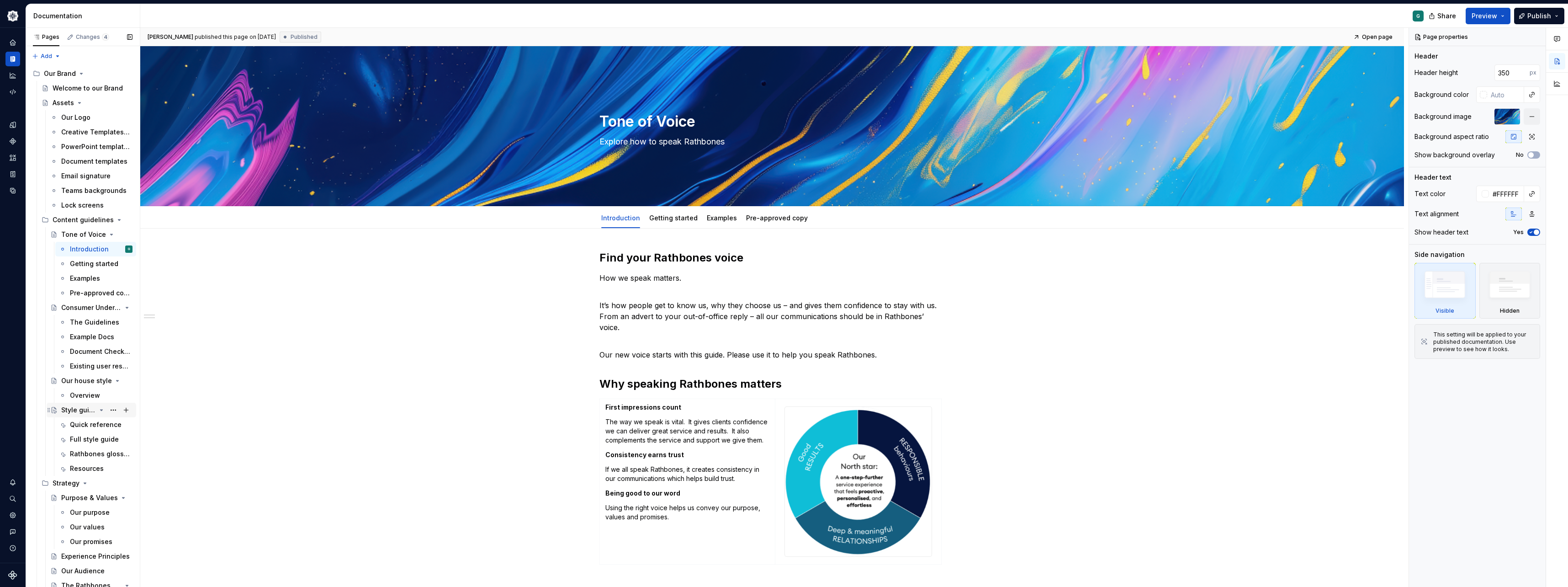
click at [83, 410] on div "Style guide" at bounding box center [78, 410] width 34 height 9
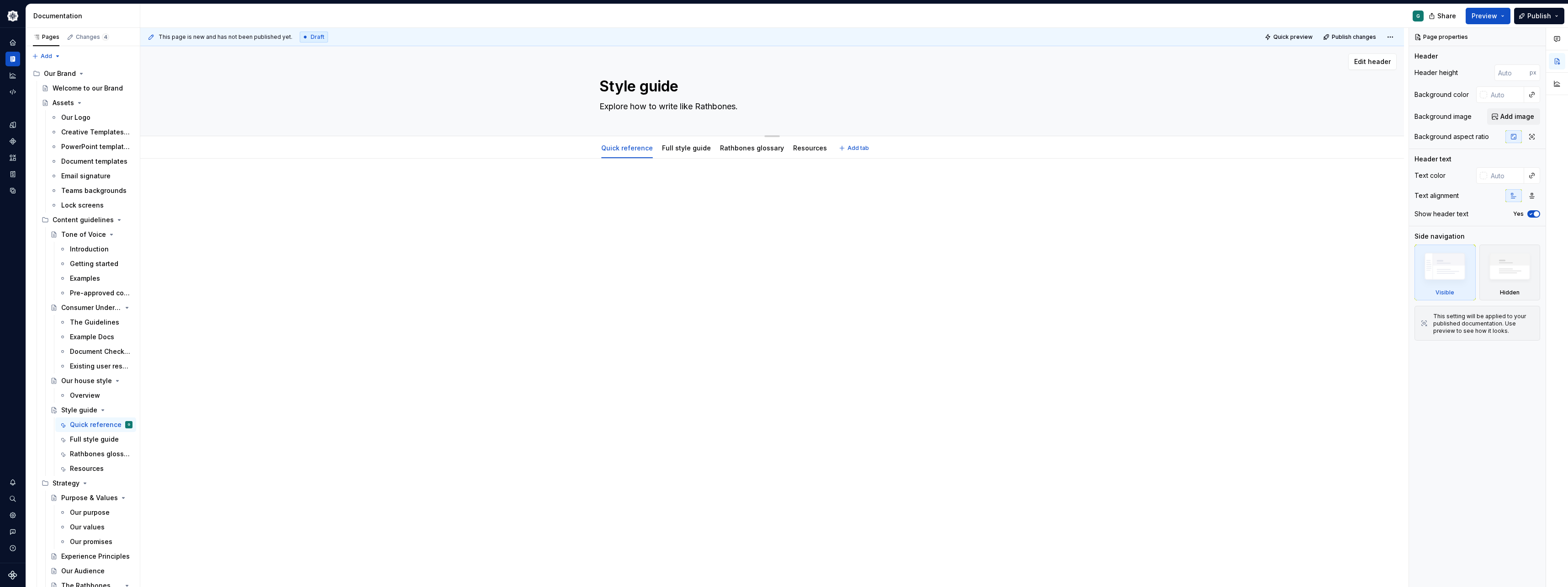
click at [708, 94] on textarea "Style guide" at bounding box center [770, 86] width 346 height 22
click at [745, 106] on textarea "Explore how to write like Rathbones." at bounding box center [770, 107] width 346 height 15
click at [745, 112] on textarea "Explore how to write like Rathbones." at bounding box center [770, 107] width 346 height 15
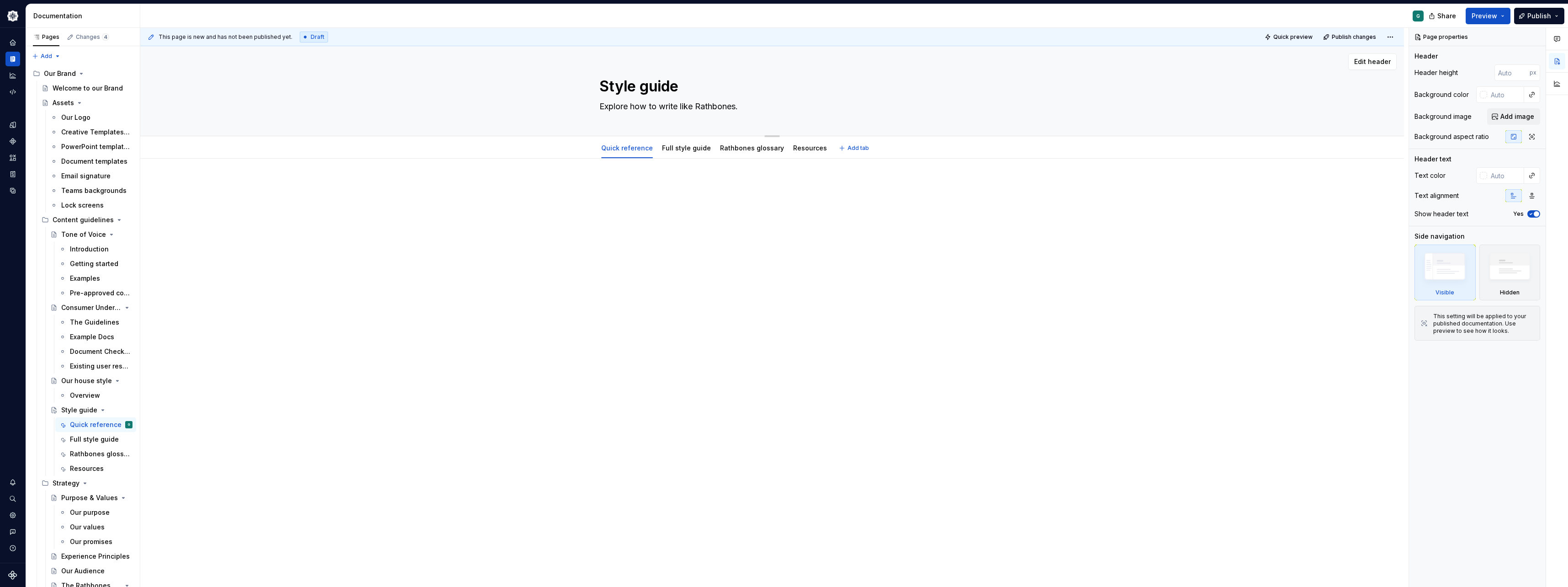
type textarea "*"
type textarea "Explore how to write like Rathbones"
type textarea "*"
type textarea "Explore how to write like Rathbones"
click at [706, 181] on p at bounding box center [772, 186] width 346 height 11
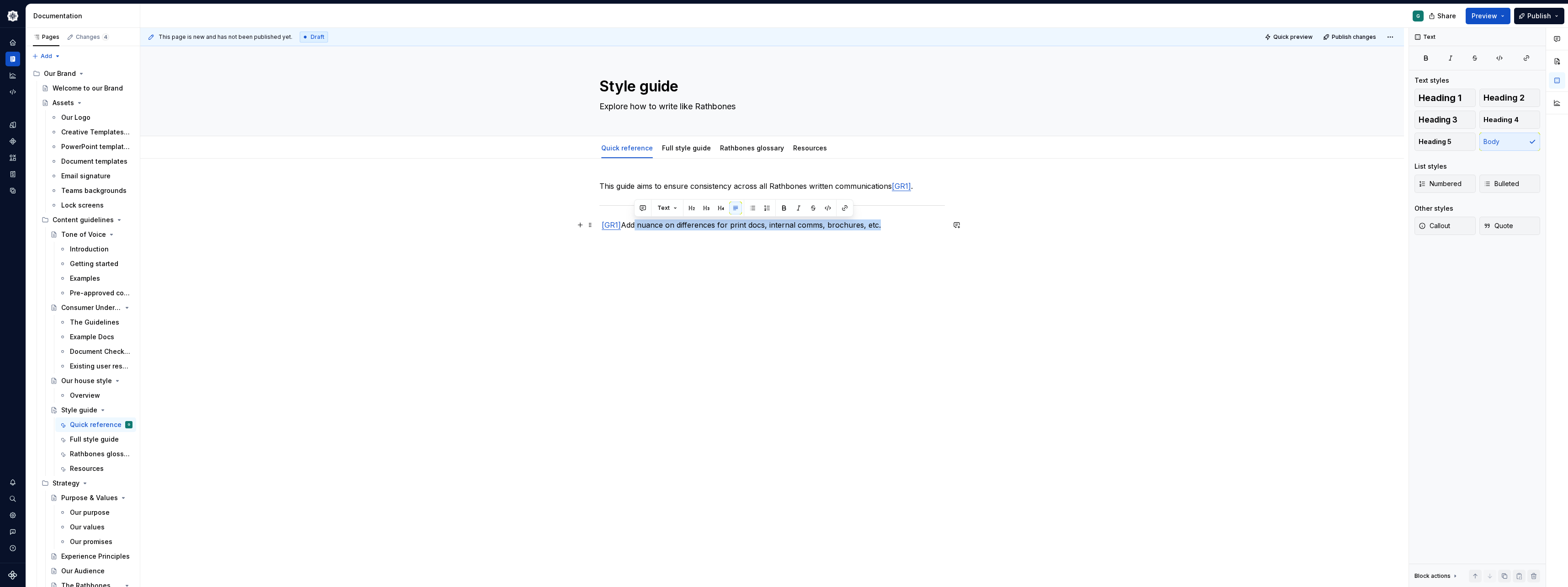
drag, startPoint x: 634, startPoint y: 216, endPoint x: 877, endPoint y: 227, distance: 243.2
click at [877, 227] on div "This guide aims to ensure consistency across all Rathbones written communicatio…" at bounding box center [772, 205] width 346 height 50
click at [922, 219] on div "This guide aims to ensure consistency across all Rathbones written communicatio…" at bounding box center [772, 205] width 346 height 50
click at [77, 415] on div "Style guide" at bounding box center [97, 410] width 71 height 13
click at [79, 382] on div "Our house style" at bounding box center [78, 381] width 34 height 9
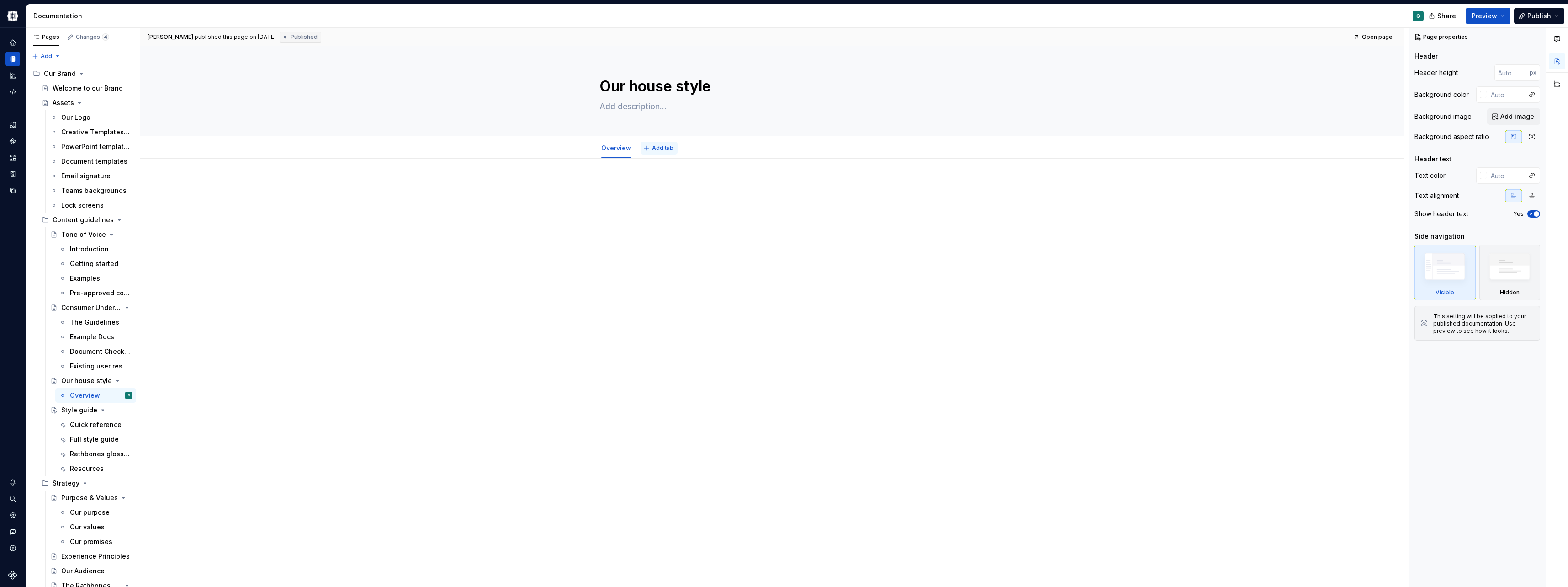
click at [654, 150] on span "Add tab" at bounding box center [663, 148] width 22 height 7
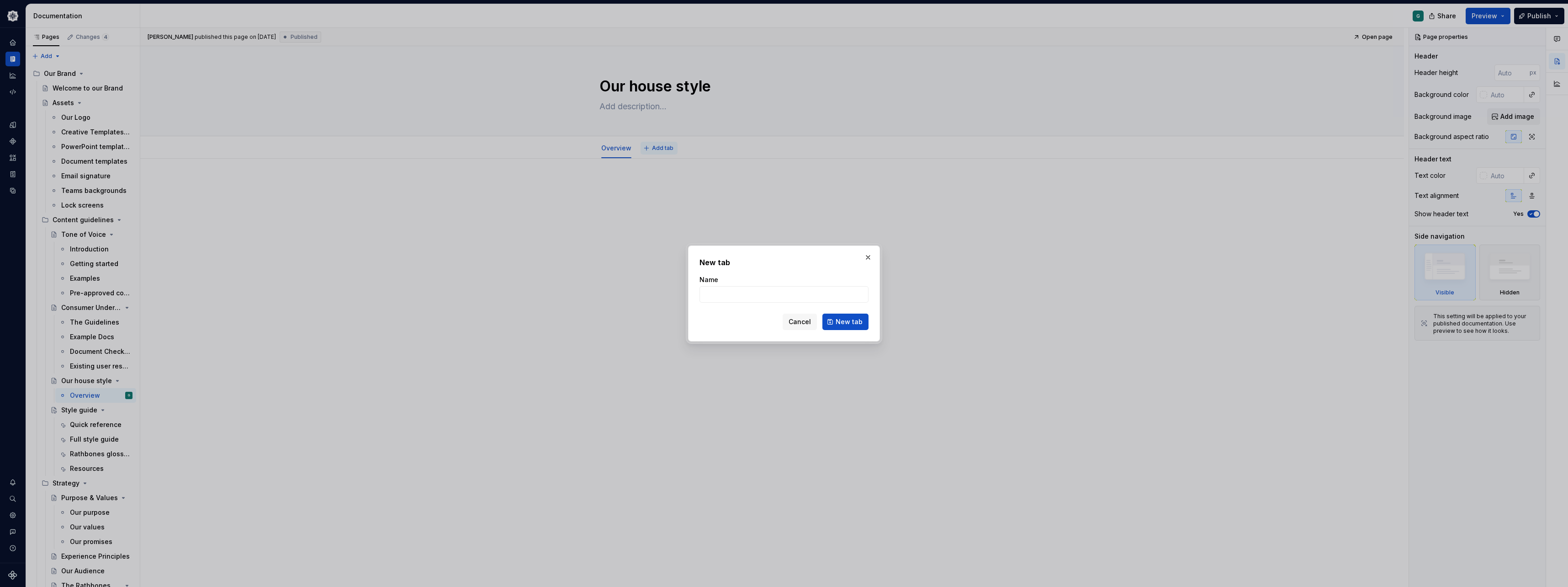
type textarea "*"
type input "S"
type input "Quick reference style guide"
click button "New tab" at bounding box center [845, 322] width 46 height 17
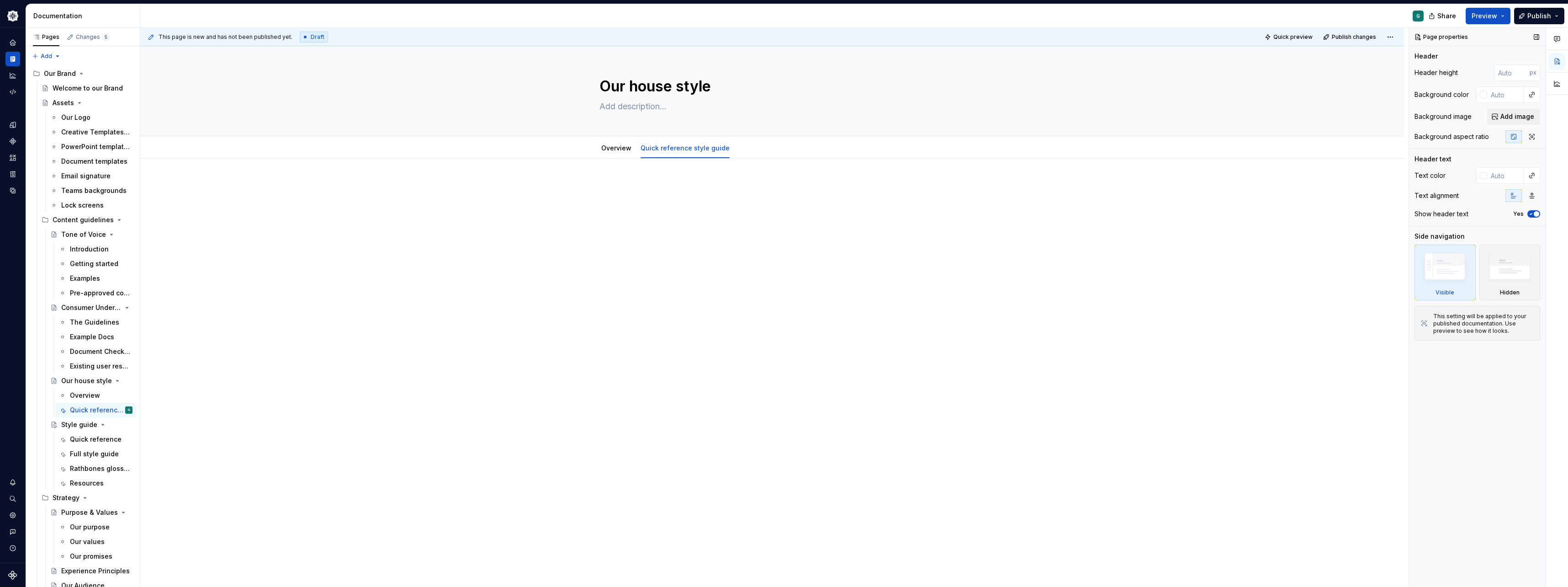
click at [1476, 174] on div "Text color" at bounding box center [1477, 176] width 126 height 17
click at [608, 153] on div "Overview" at bounding box center [616, 148] width 38 height 15
click at [623, 187] on p at bounding box center [772, 186] width 346 height 11
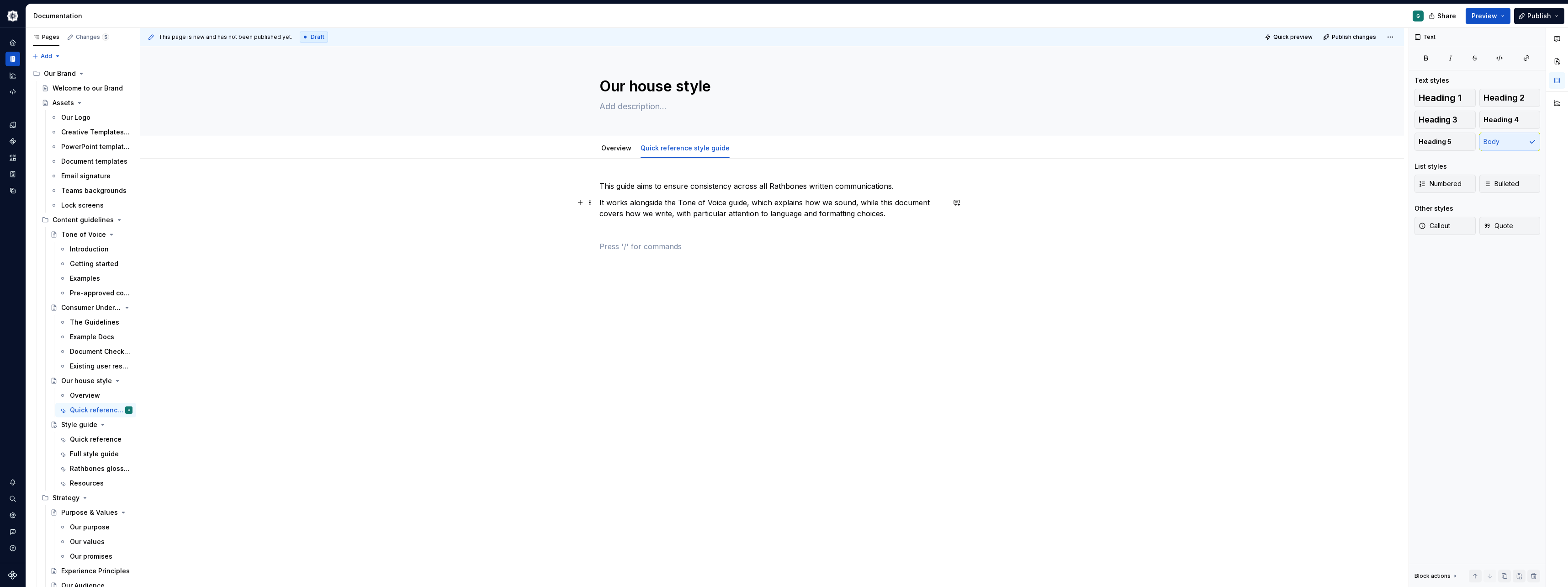
click at [741, 214] on p "It works alongside the Tone of Voice guide, which explains how we sound, while …" at bounding box center [772, 208] width 346 height 22
click at [80, 424] on div "Style guide" at bounding box center [78, 424] width 34 height 9
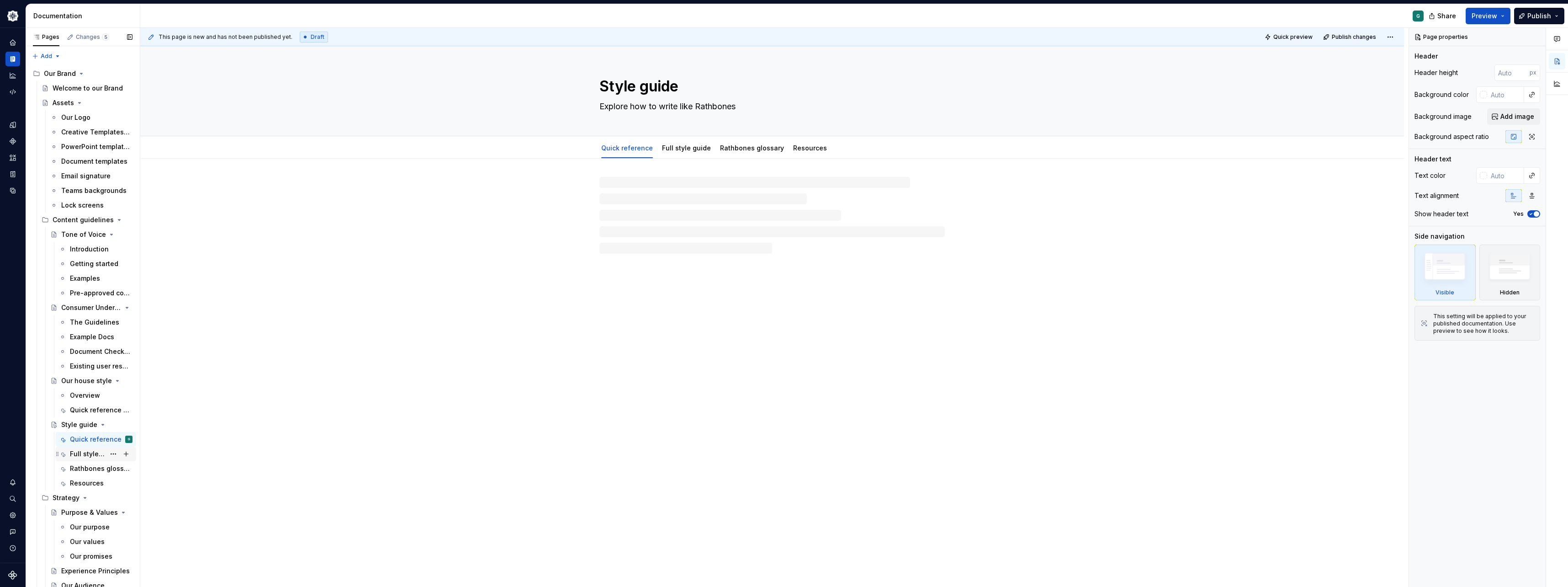
click at [88, 451] on div "Full style guide" at bounding box center [87, 453] width 35 height 9
click at [87, 413] on div "Quick reference style guide" at bounding box center [87, 410] width 35 height 9
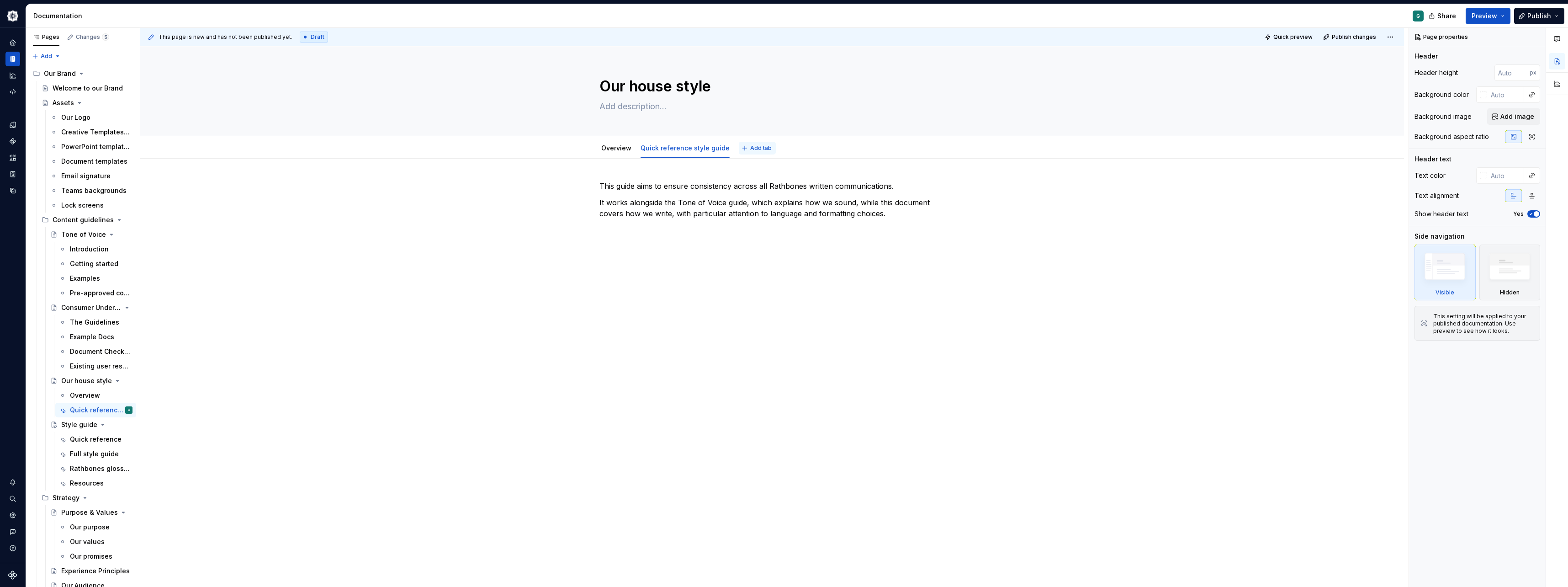
type textarea "*"
click at [756, 144] on span "Add tab" at bounding box center [761, 148] width 22 height 7
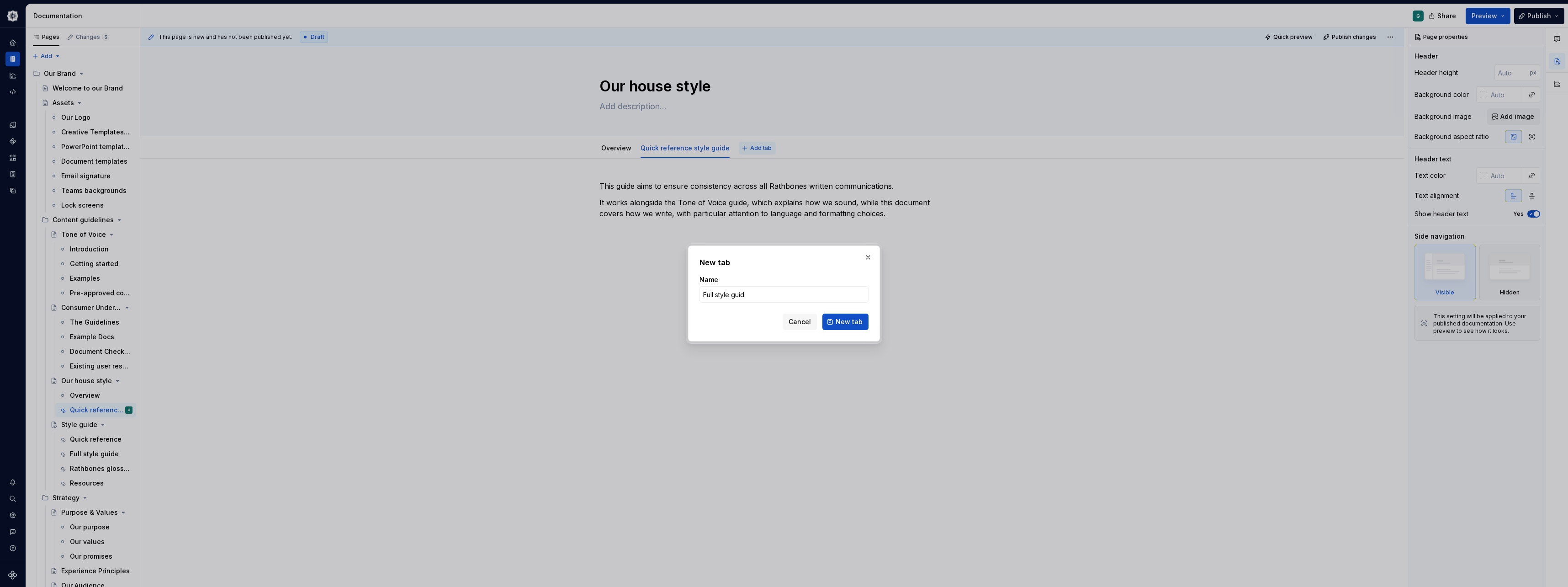
type input "Full style guide"
click button "New tab" at bounding box center [845, 322] width 46 height 17
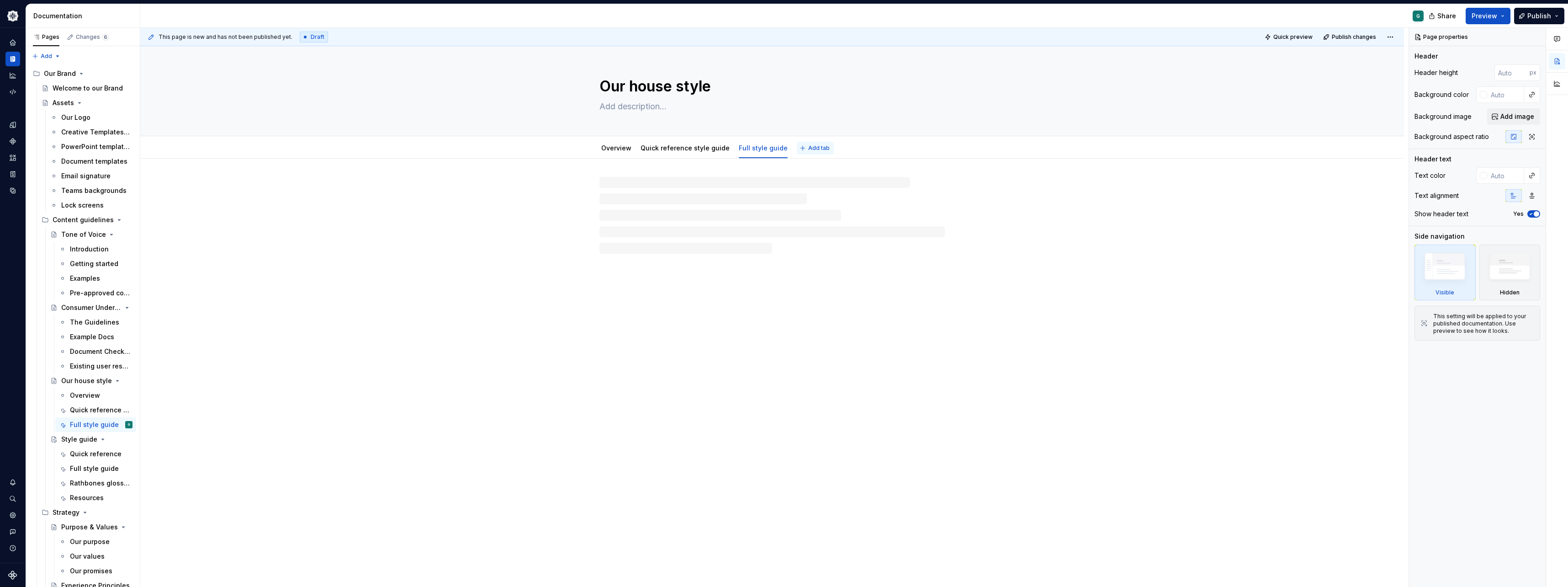
click at [815, 144] on button "Add tab" at bounding box center [815, 148] width 37 height 13
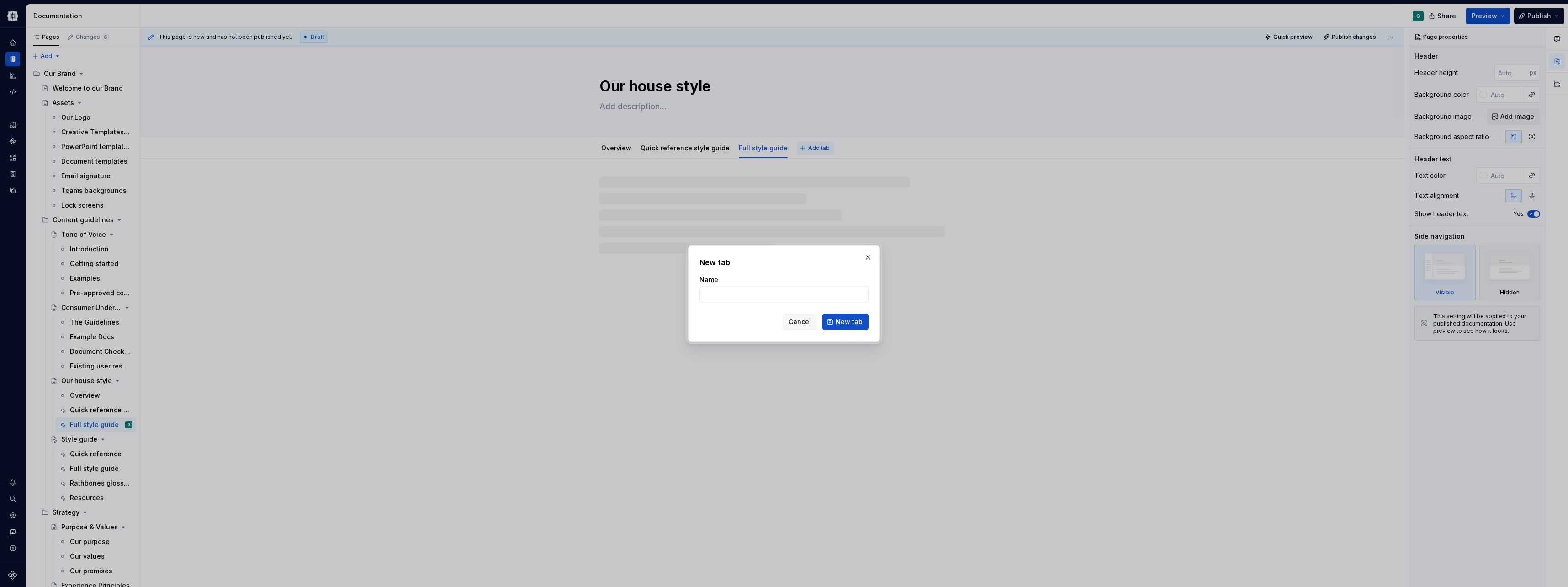
type textarea "*"
type input "Glossary"
click button "New tab" at bounding box center [845, 322] width 46 height 17
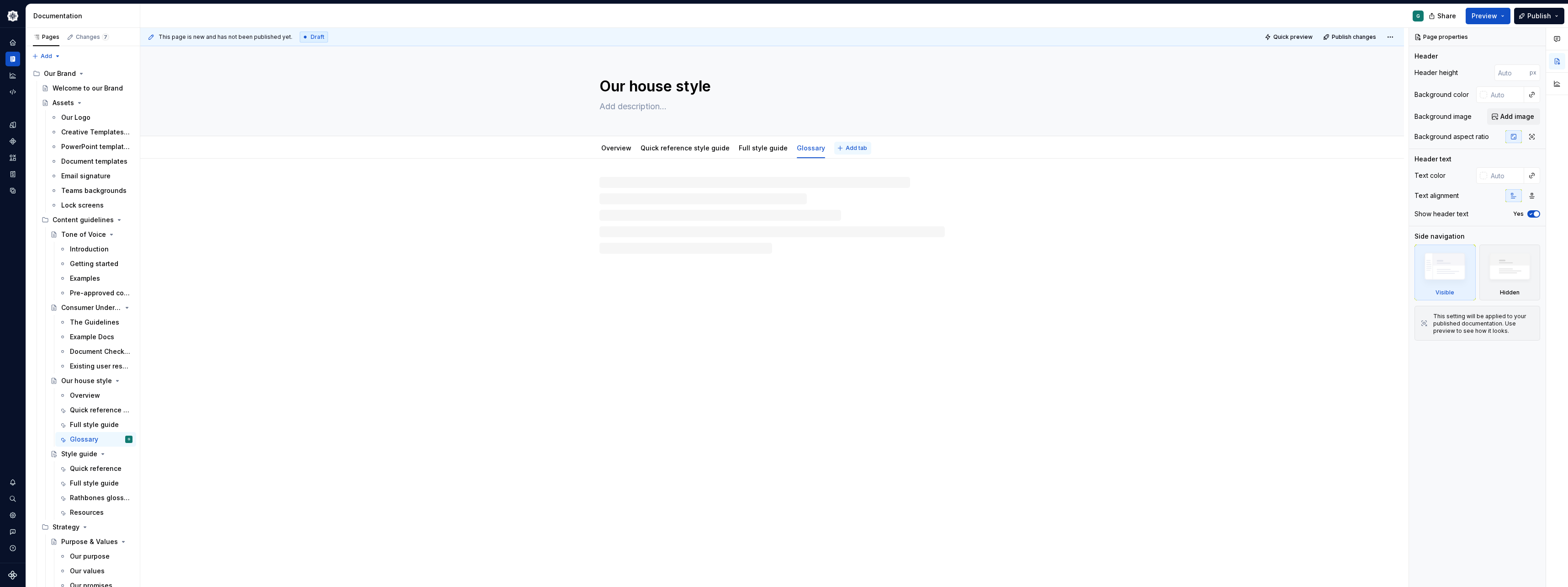
click at [835, 148] on button "Add tab" at bounding box center [853, 148] width 37 height 13
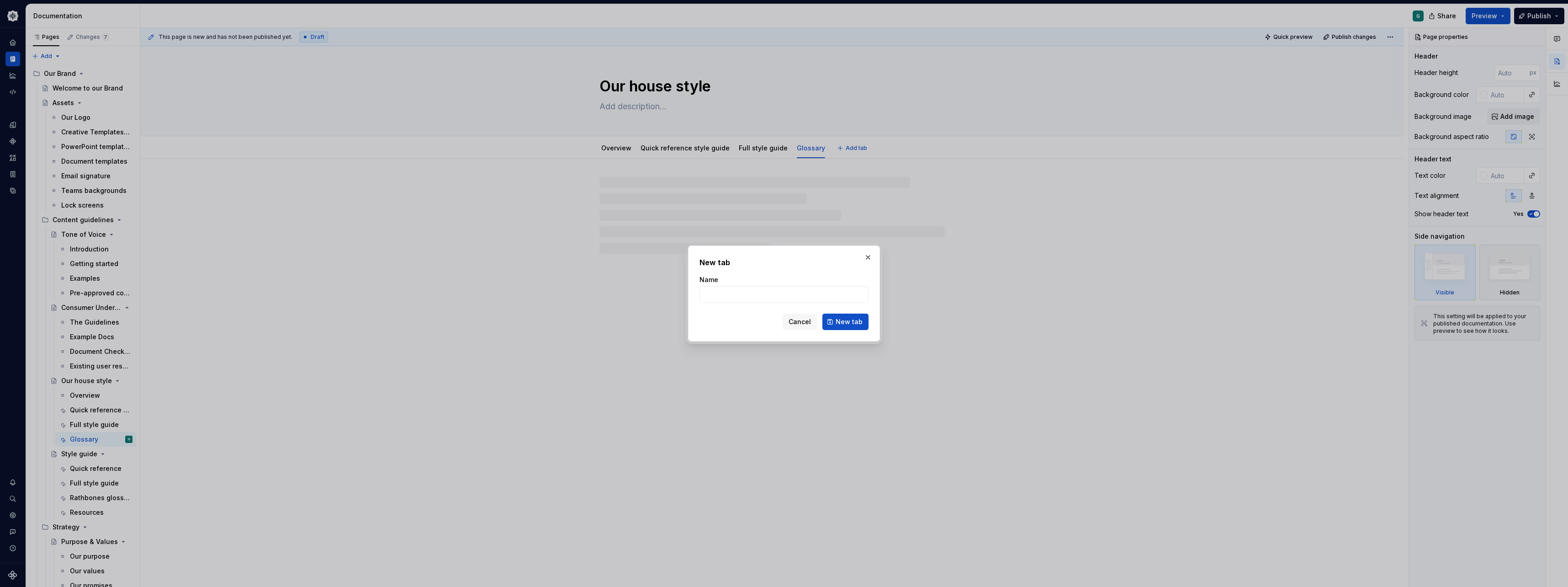
type textarea "*"
type input "Resour"
type textarea "*"
type input "Resourc"
type textarea "*"
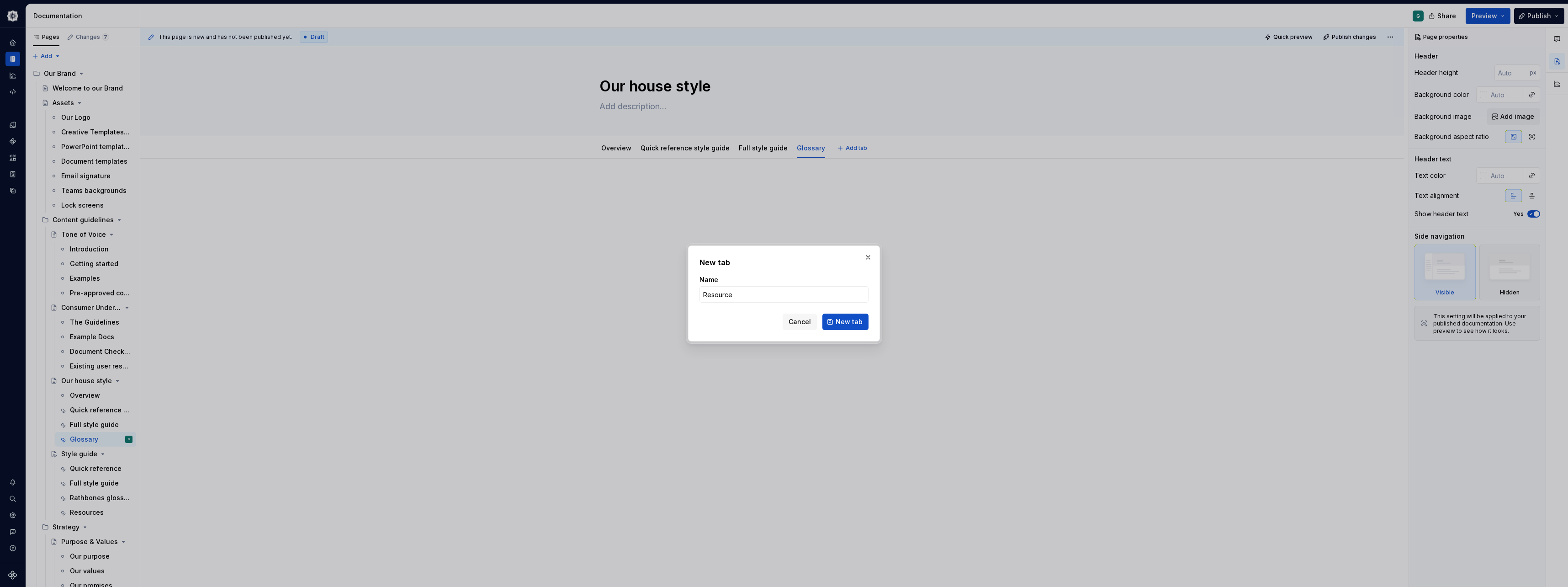
type input "Resources"
click button "New tab" at bounding box center [845, 322] width 46 height 17
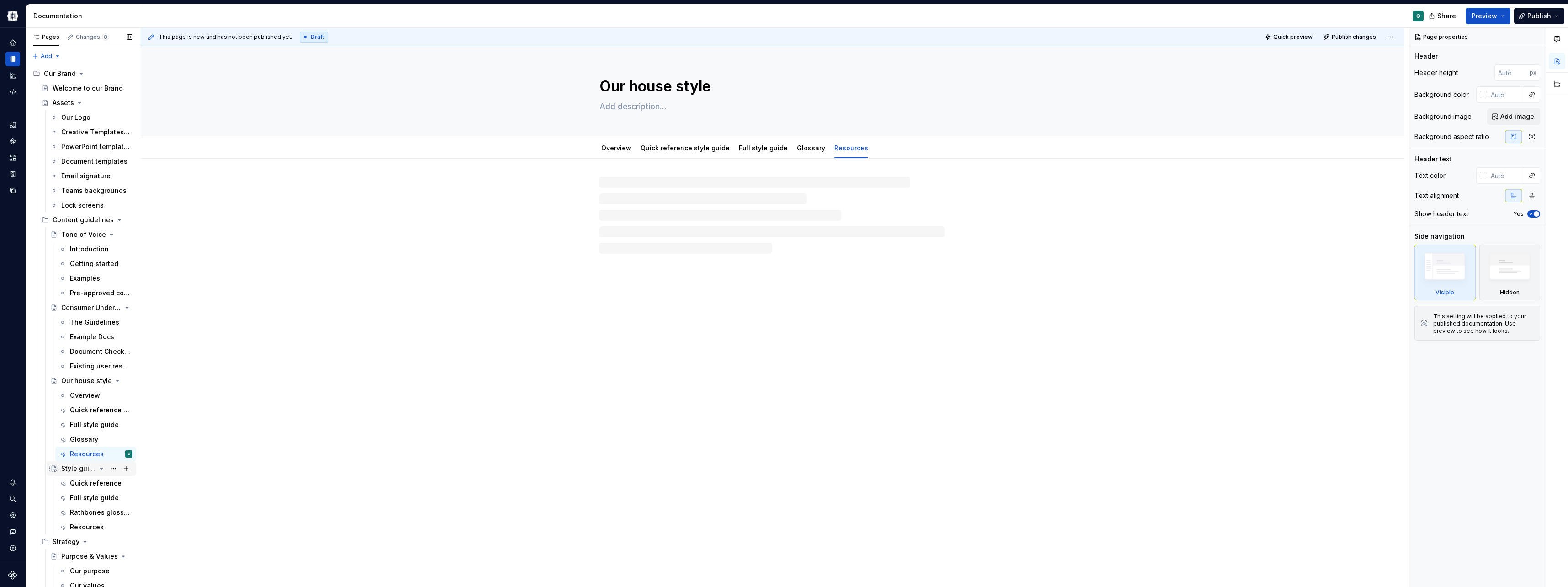
click at [72, 467] on div "Style guide" at bounding box center [78, 468] width 34 height 9
drag, startPoint x: 72, startPoint y: 467, endPoint x: 185, endPoint y: 484, distance: 114.3
click at [185, 484] on div "Style guide Explore how to write like Rathbones Edit header Quick reference Ful…" at bounding box center [772, 317] width 1264 height 541
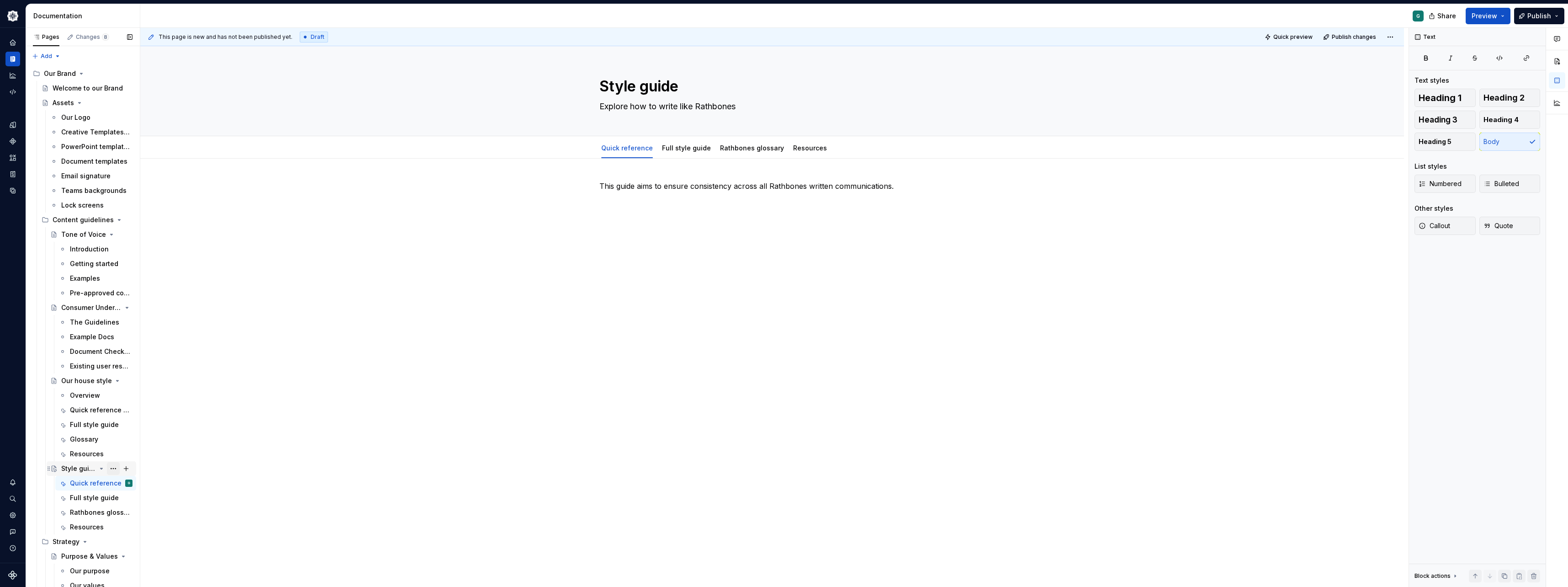
click at [111, 469] on button "Page tree" at bounding box center [113, 468] width 13 height 13
click at [161, 579] on div "Delete page" at bounding box center [158, 573] width 108 height 15
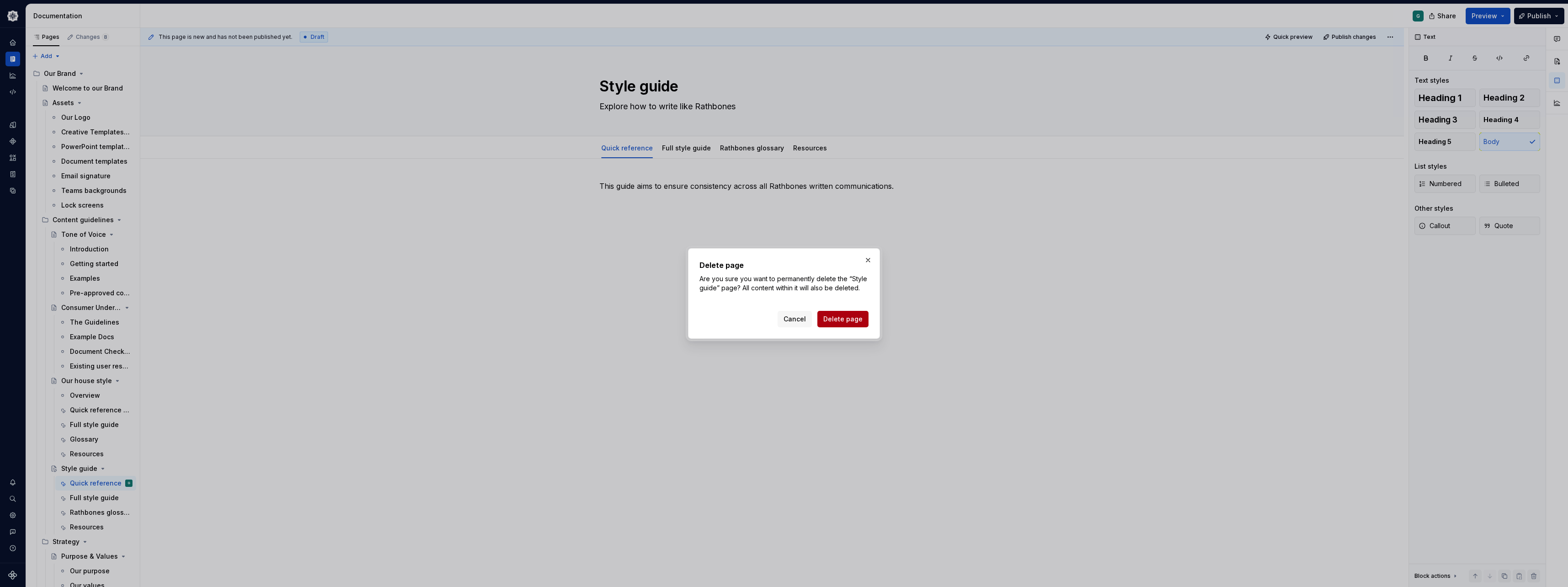
click at [854, 317] on span "Delete page" at bounding box center [843, 318] width 39 height 9
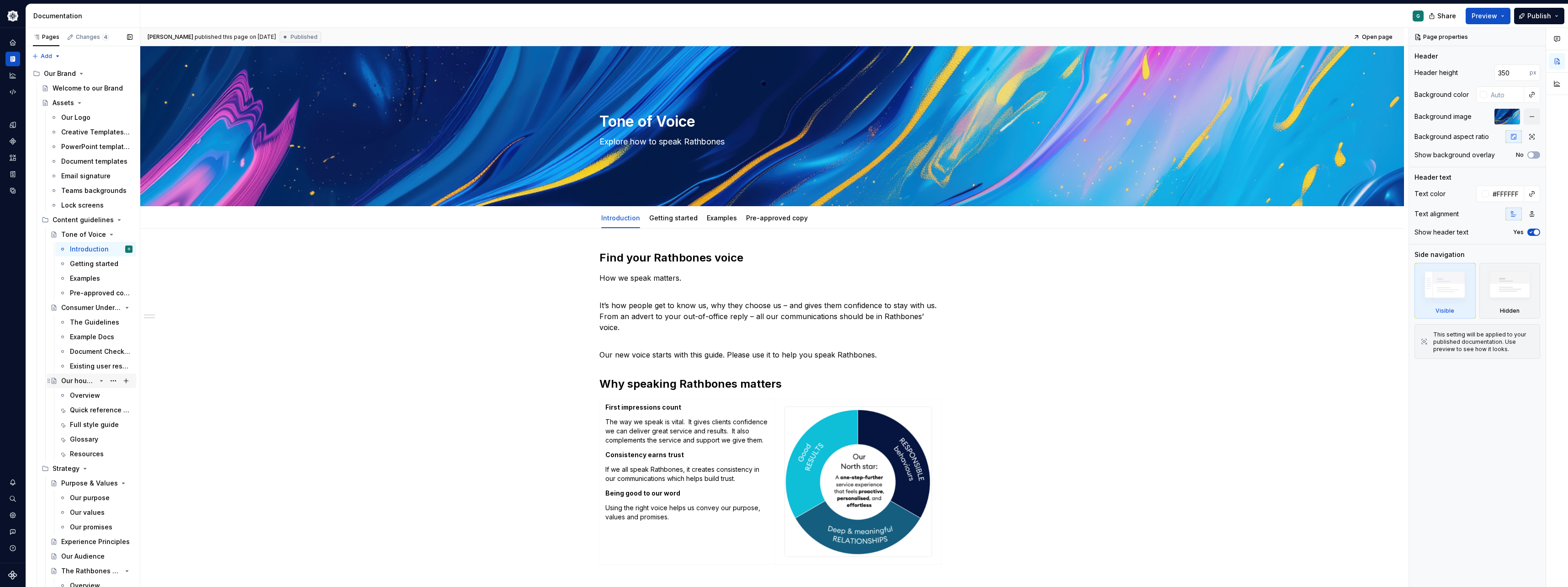
click at [81, 386] on div "Our house style" at bounding box center [97, 381] width 71 height 13
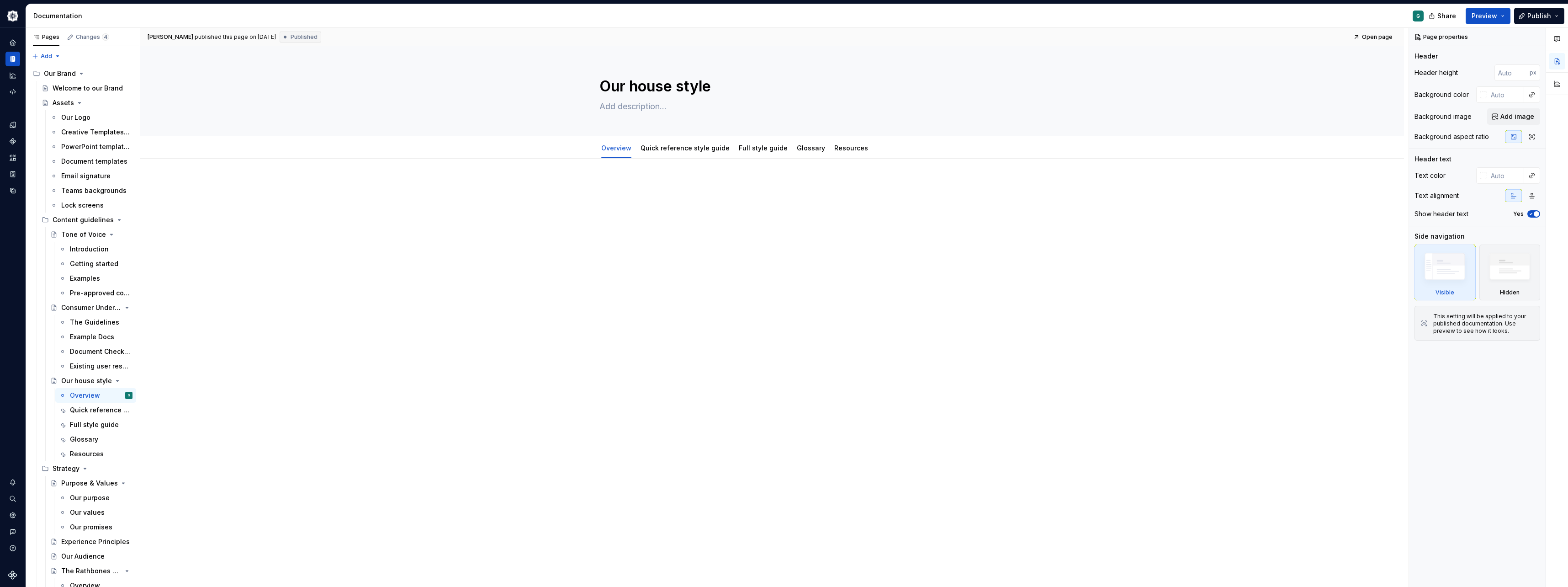
click at [681, 206] on div at bounding box center [772, 198] width 346 height 34
click at [676, 147] on link "Quick reference style guide" at bounding box center [685, 148] width 89 height 8
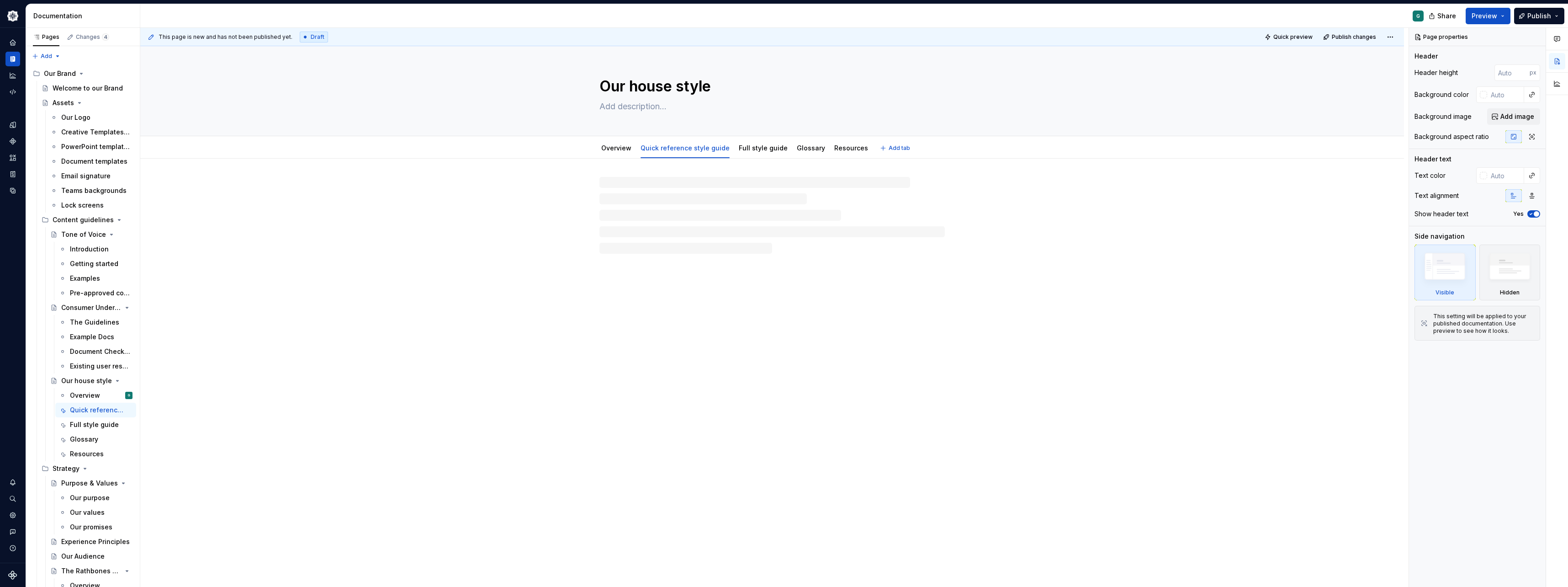
click at [750, 146] on link "Full style guide" at bounding box center [763, 148] width 49 height 8
click at [810, 148] on link "Glossary" at bounding box center [811, 148] width 28 height 8
click at [843, 147] on link "Resources" at bounding box center [851, 148] width 34 height 8
click at [620, 105] on textarea at bounding box center [770, 107] width 346 height 15
click at [83, 380] on div "Our house style" at bounding box center [78, 381] width 34 height 9
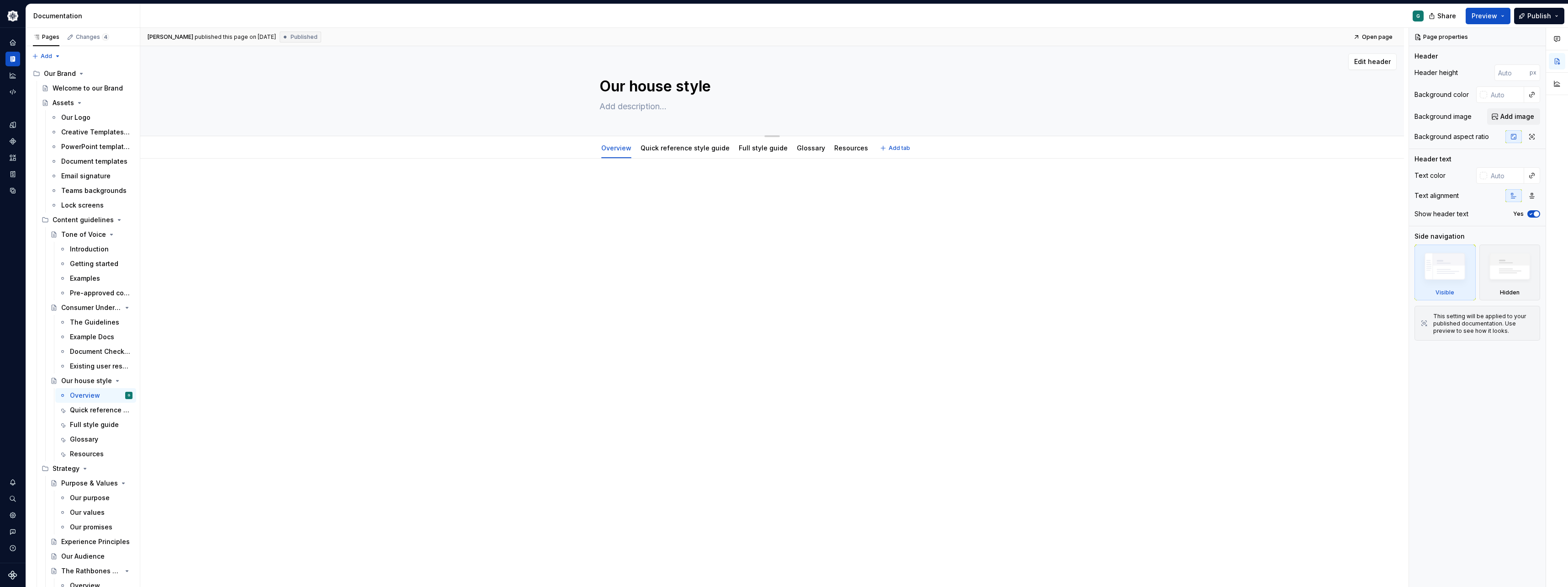
click at [610, 106] on textarea at bounding box center [770, 107] width 346 height 15
type textarea "*"
type textarea "E"
type textarea "*"
type textarea "Ex"
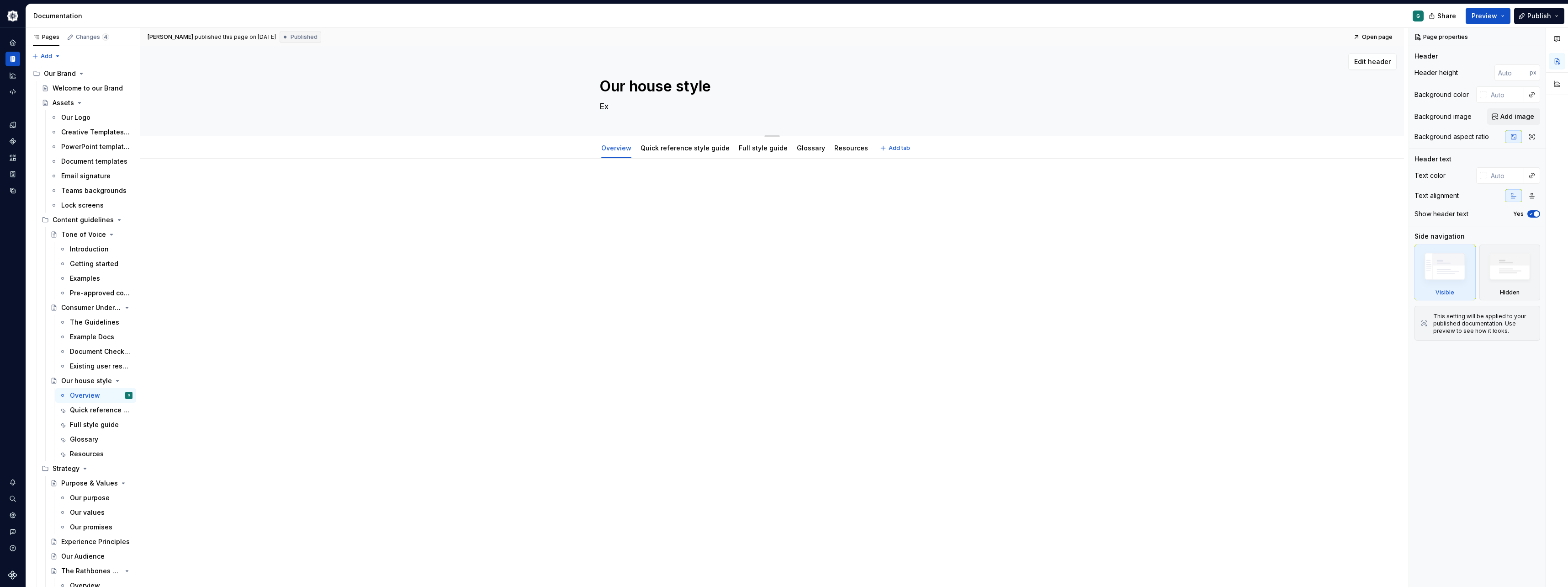
type textarea "*"
type textarea "Exp"
type textarea "*"
type textarea "Expl"
type textarea "*"
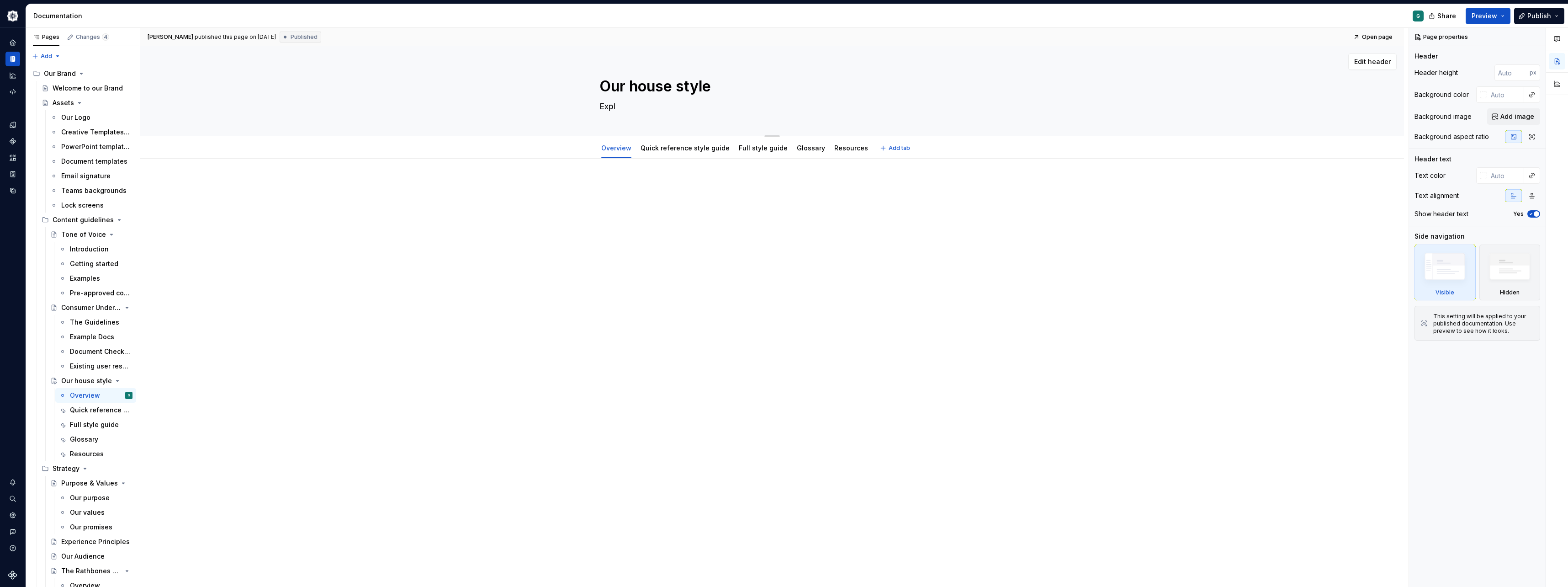
type textarea "Explo"
type textarea "*"
type textarea "Explor"
type textarea "*"
type textarea "Explore"
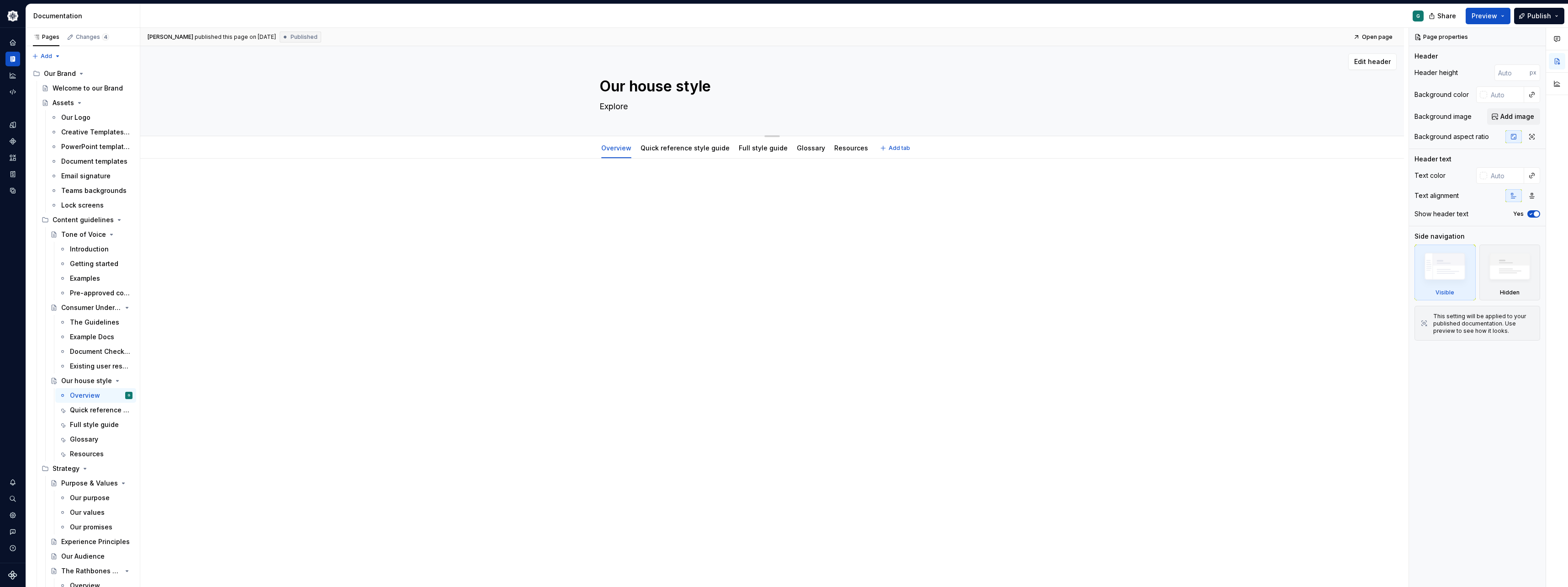
type textarea "*"
type textarea "Explore"
type textarea "*"
type textarea "Explore h"
type textarea "*"
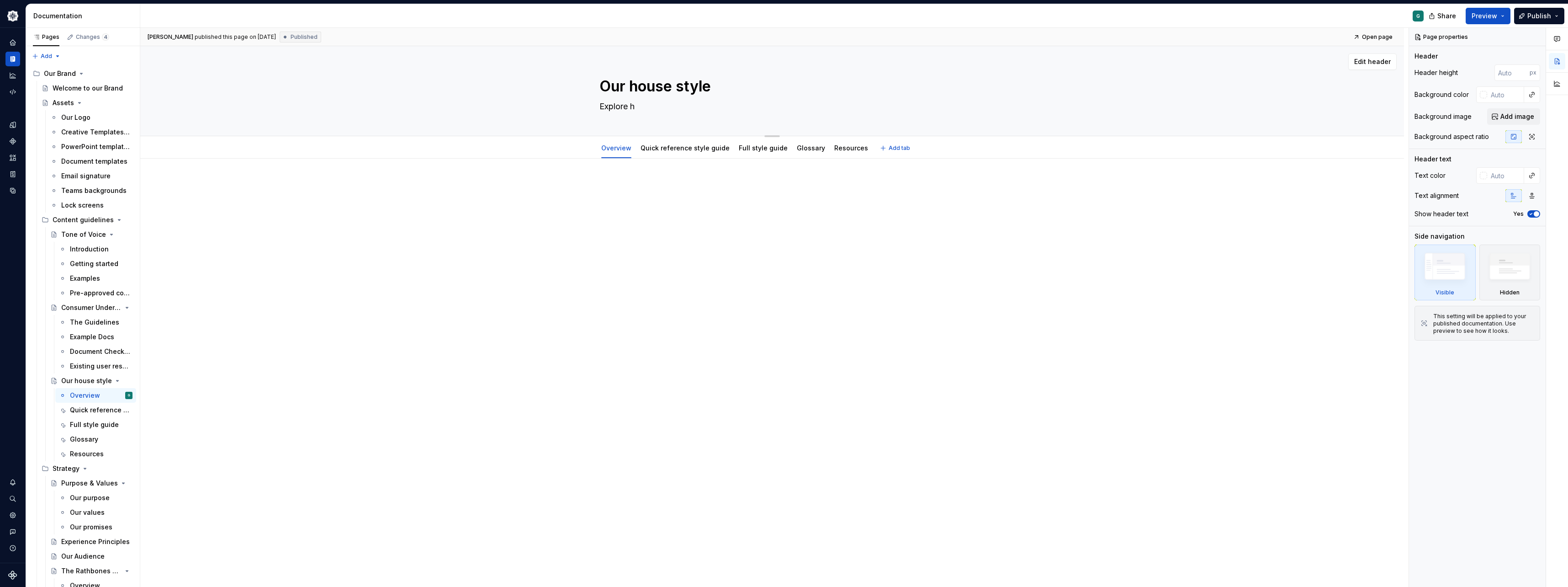
type textarea "Explore ho"
type textarea "*"
type textarea "Explore how"
type textarea "*"
type textarea "Explore how"
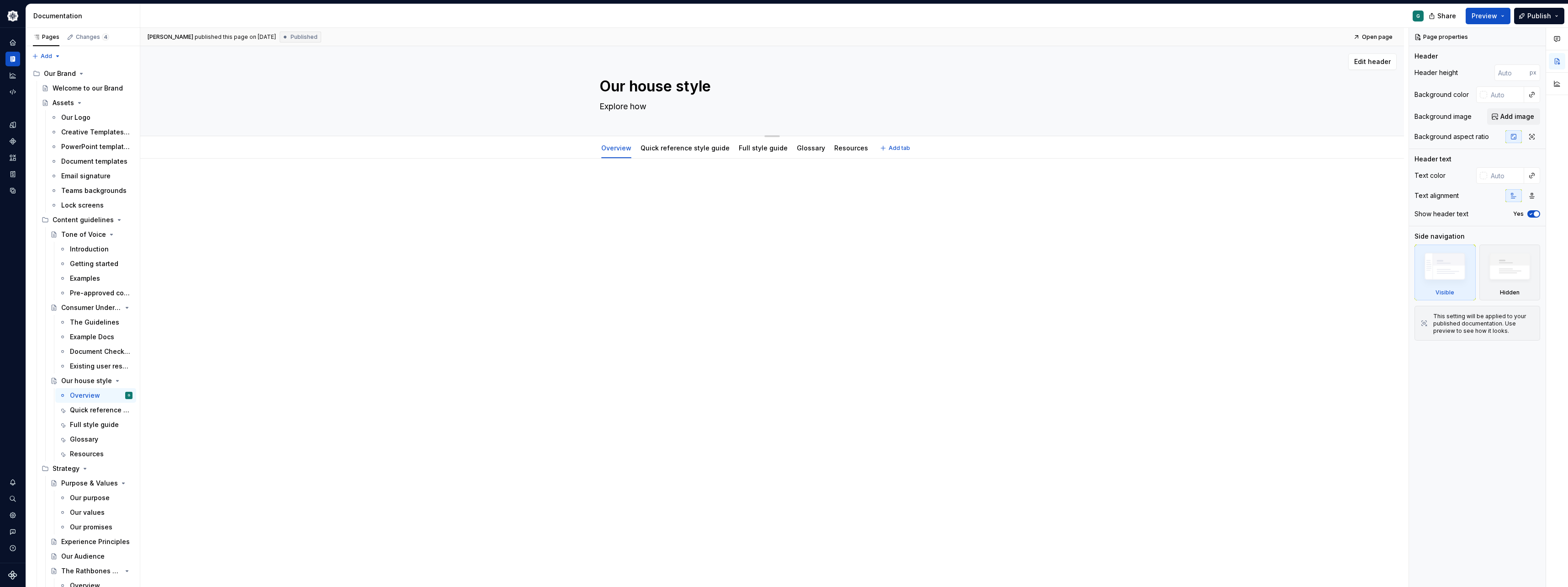
type textarea "*"
type textarea "Explore how t"
type textarea "*"
type textarea "Explore how to"
type textarea "*"
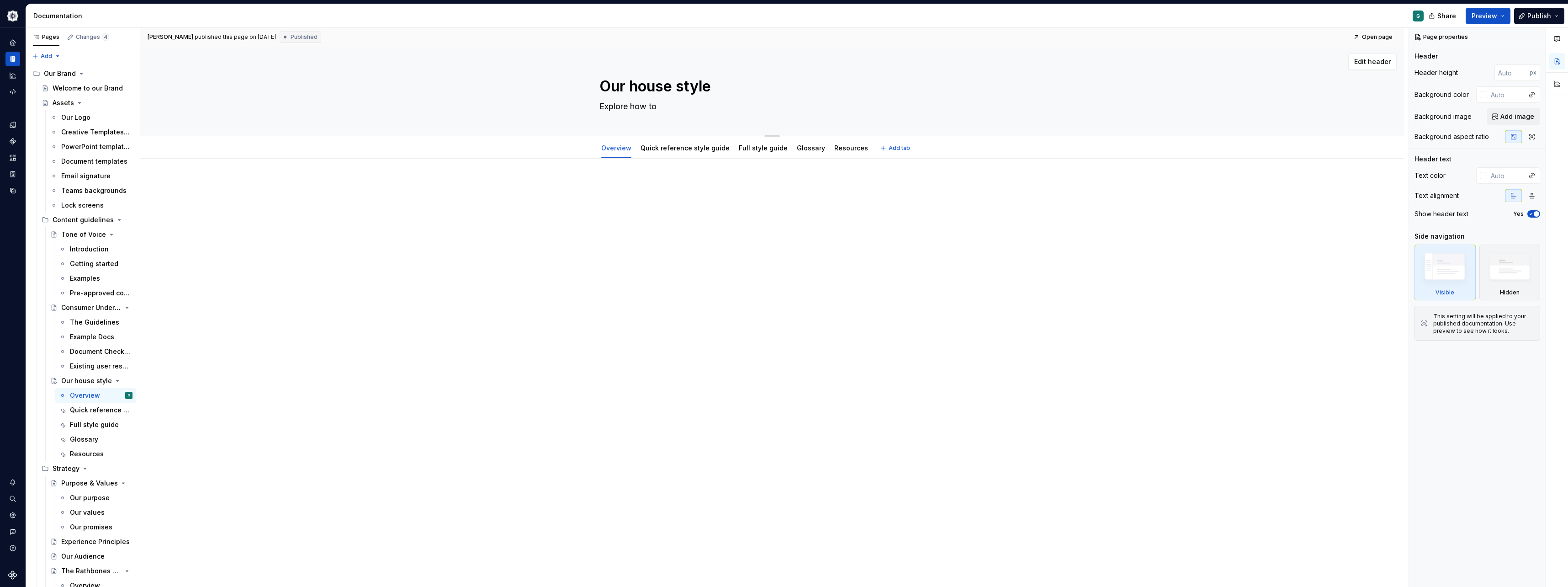
type textarea "Explore how to"
type textarea "*"
type textarea "Explore how to w"
type textarea "*"
type textarea "Explore how to wr"
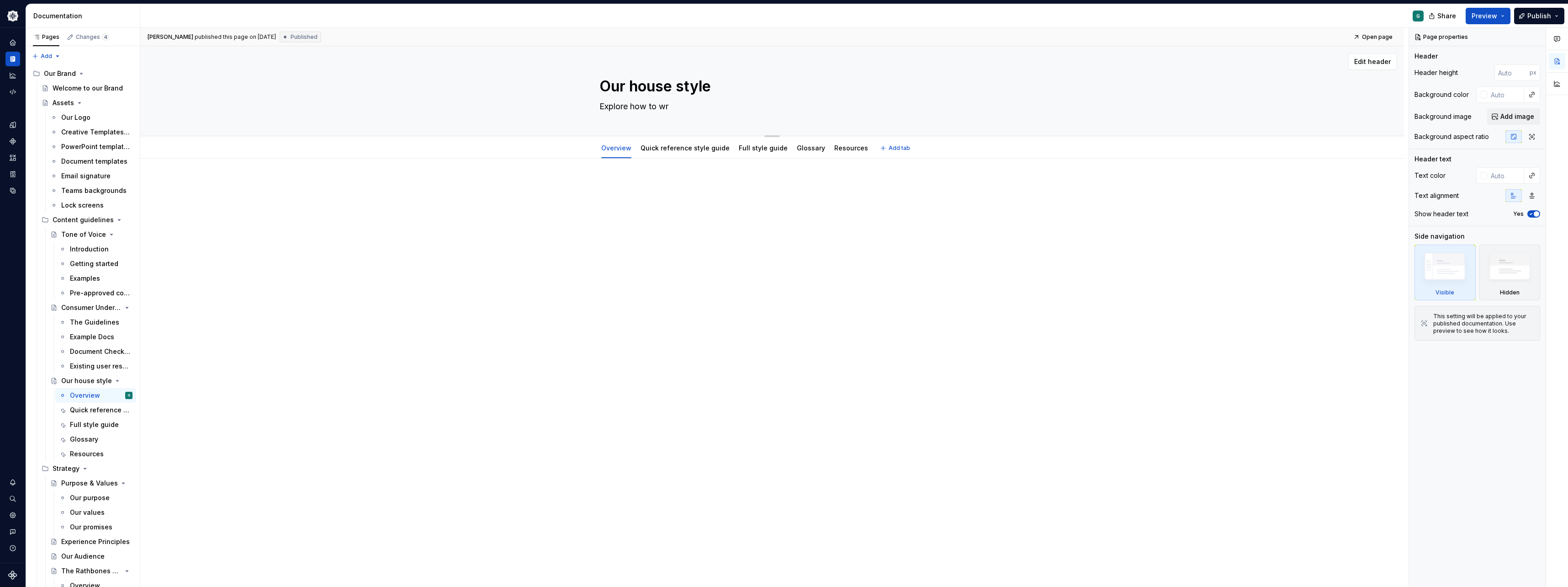
type textarea "*"
type textarea "Explore how to wri"
type textarea "*"
type textarea "Explore how to writ"
type textarea "*"
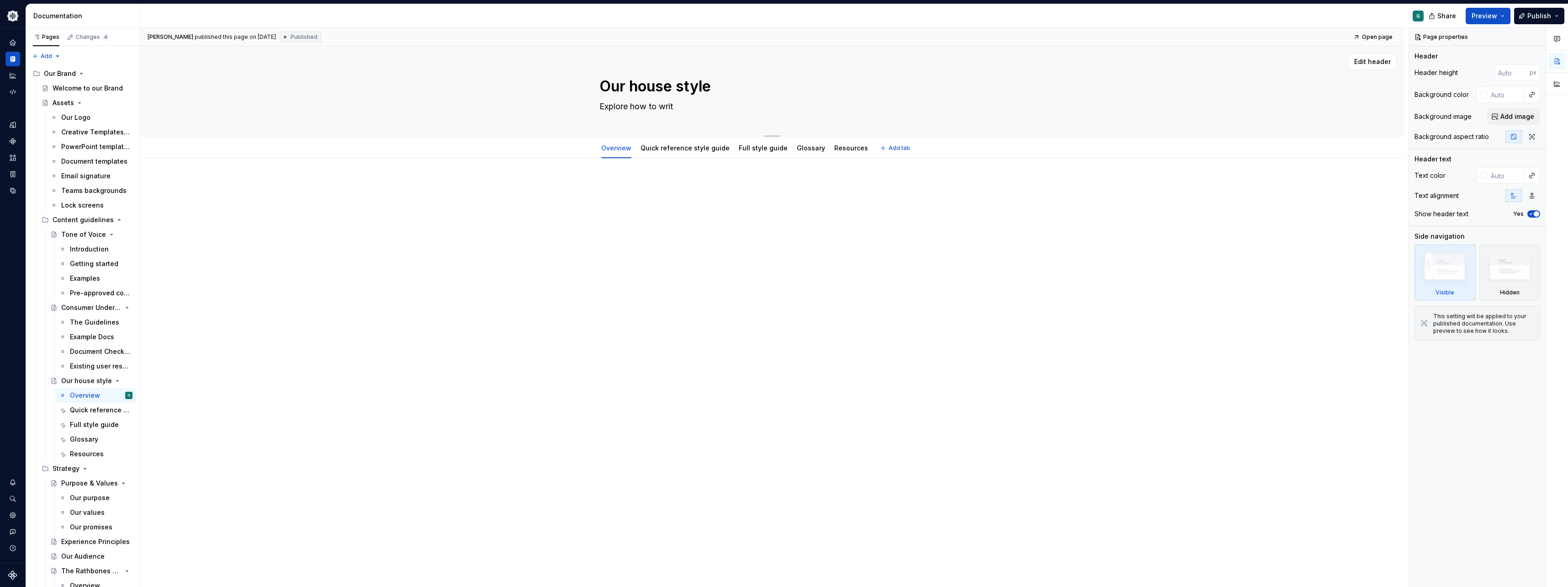
type textarea "Explore how to write"
type textarea "*"
type textarea "Explore how to write"
type textarea "*"
type textarea "Explore how to write t"
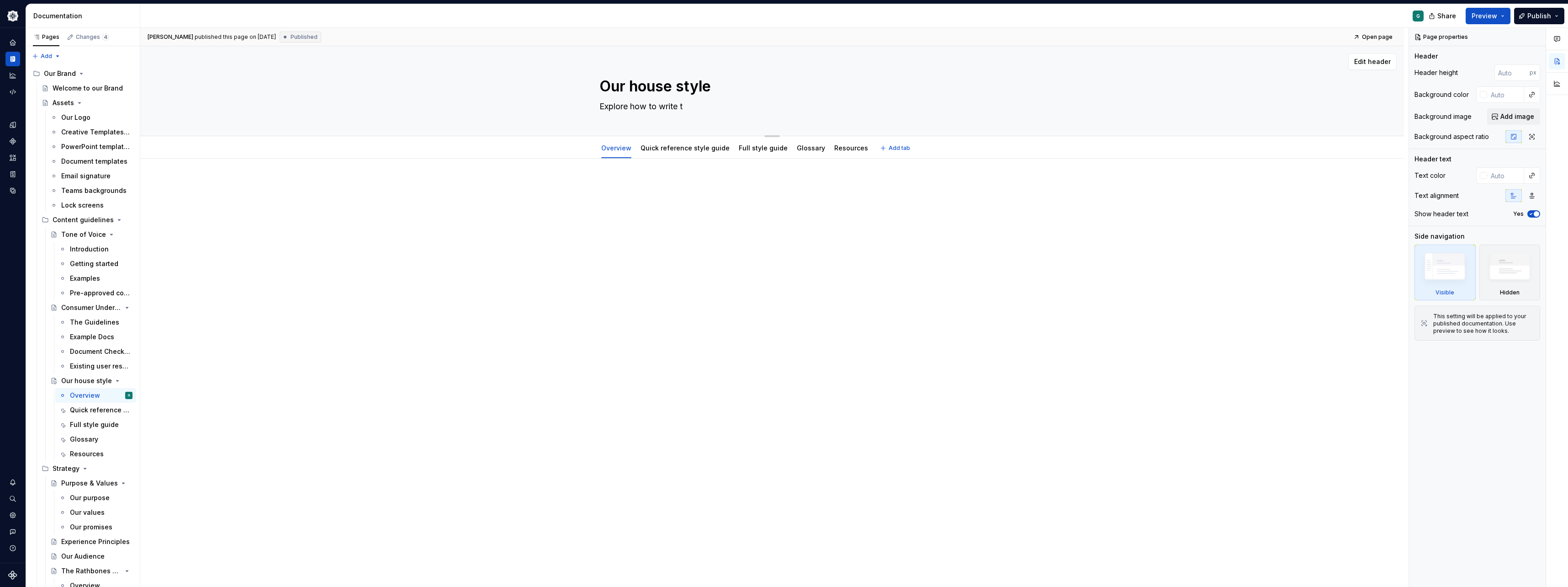
type textarea "*"
type textarea "Explore how to write"
type textarea "*"
type textarea "Explore how to write a"
type textarea "*"
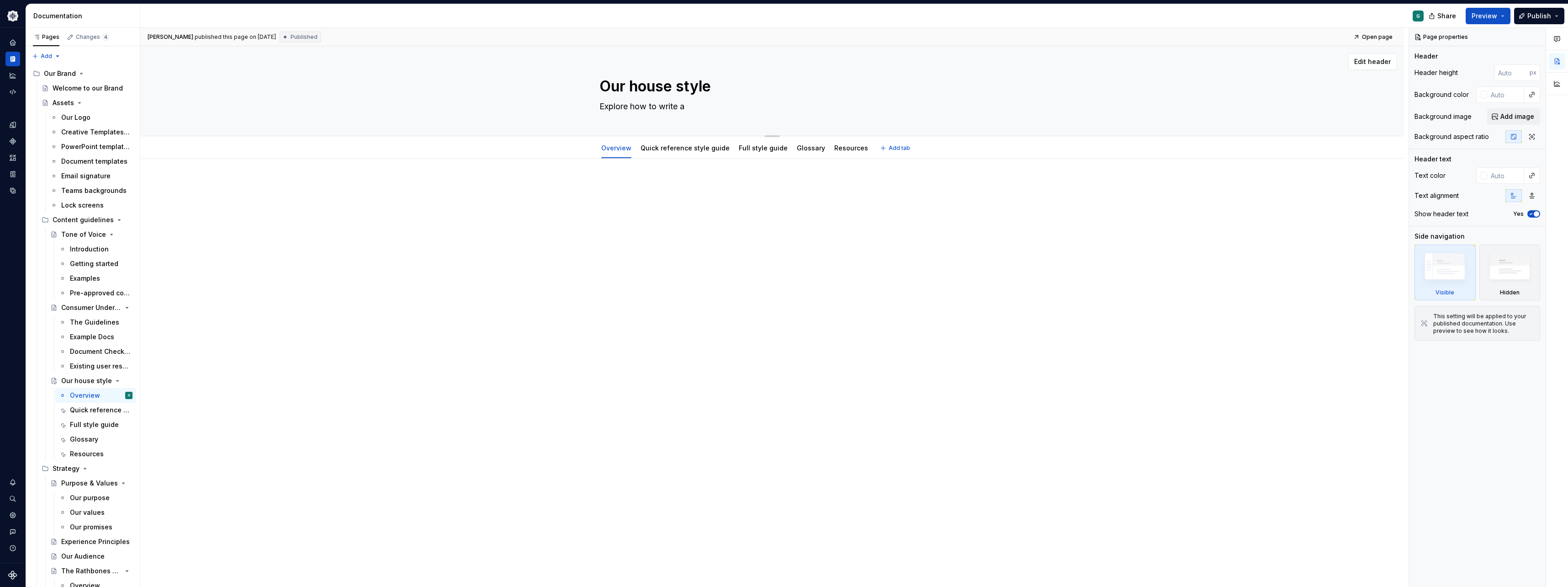
type textarea "Explore how to write as"
type textarea "*"
type textarea "Explore how to write as"
type textarea "*"
type textarea "Explore how to write as R"
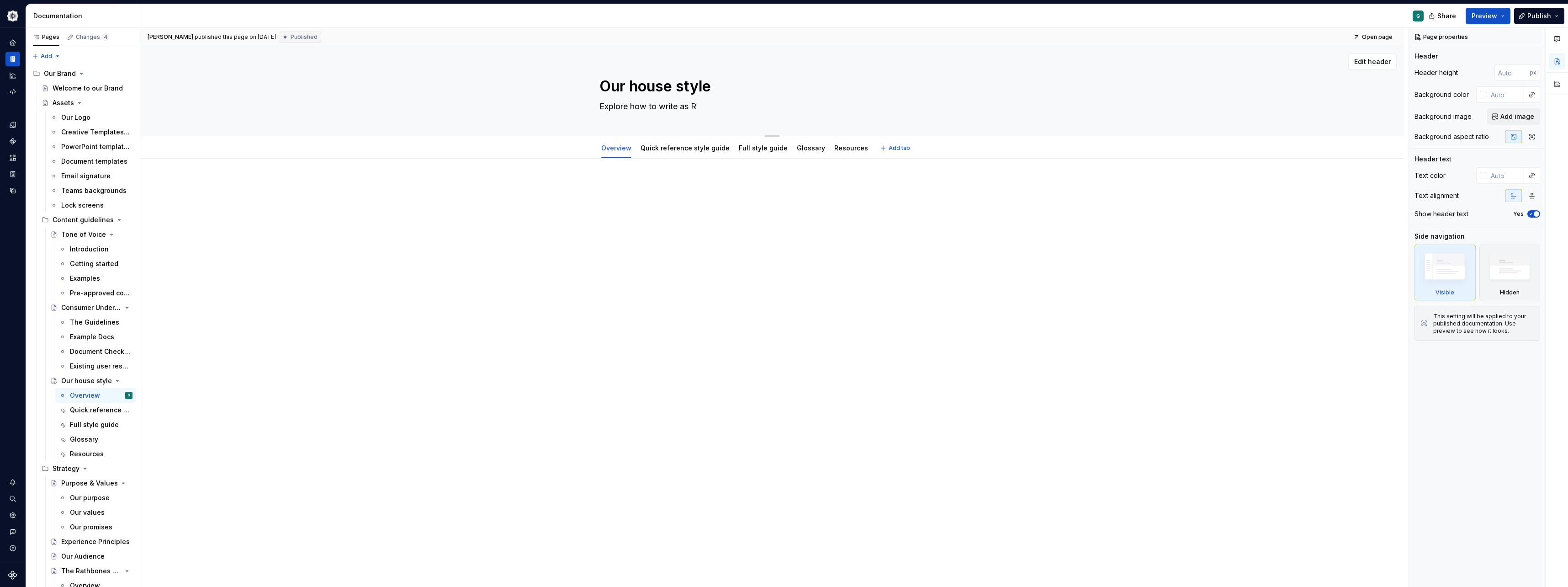
type textarea "*"
type textarea "Explore how to write as Ra"
type textarea "*"
type textarea "Explore how to write as Rat"
type textarea "*"
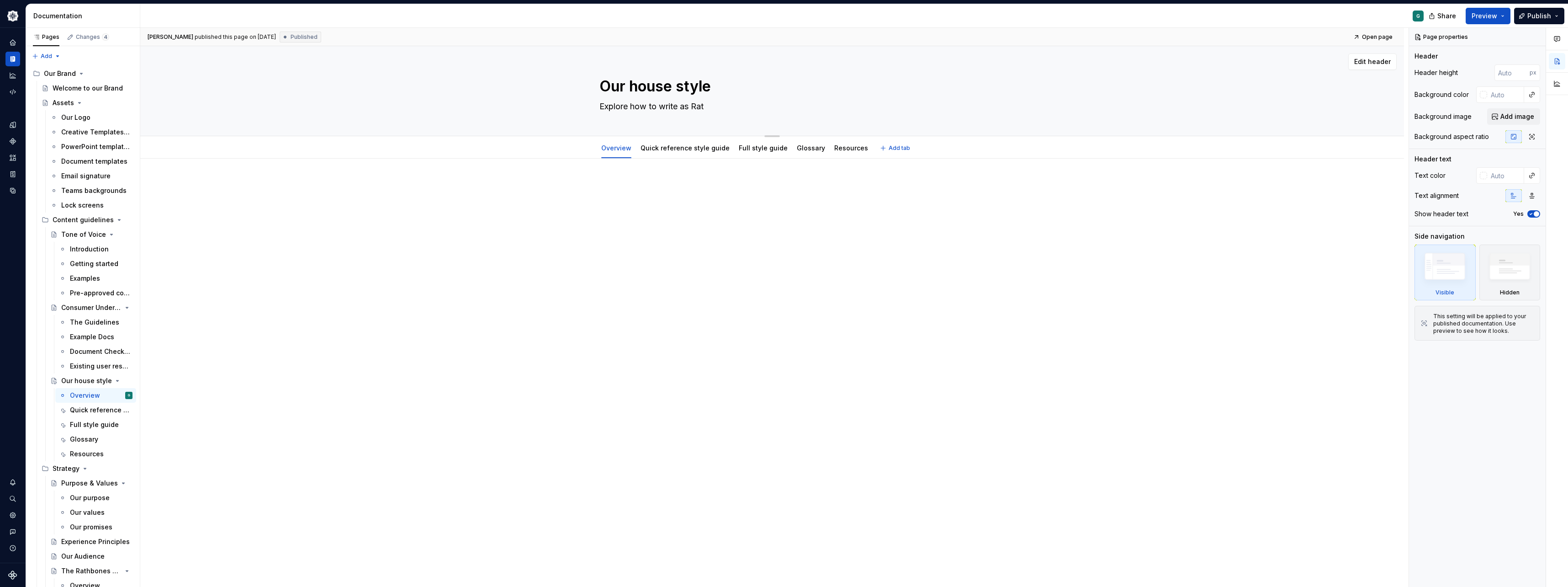
type textarea "Explore how to write as [PERSON_NAME]"
type textarea "*"
type textarea "Explore how to write as Rathb"
type textarea "*"
type textarea "Explore how to write as Rathbo"
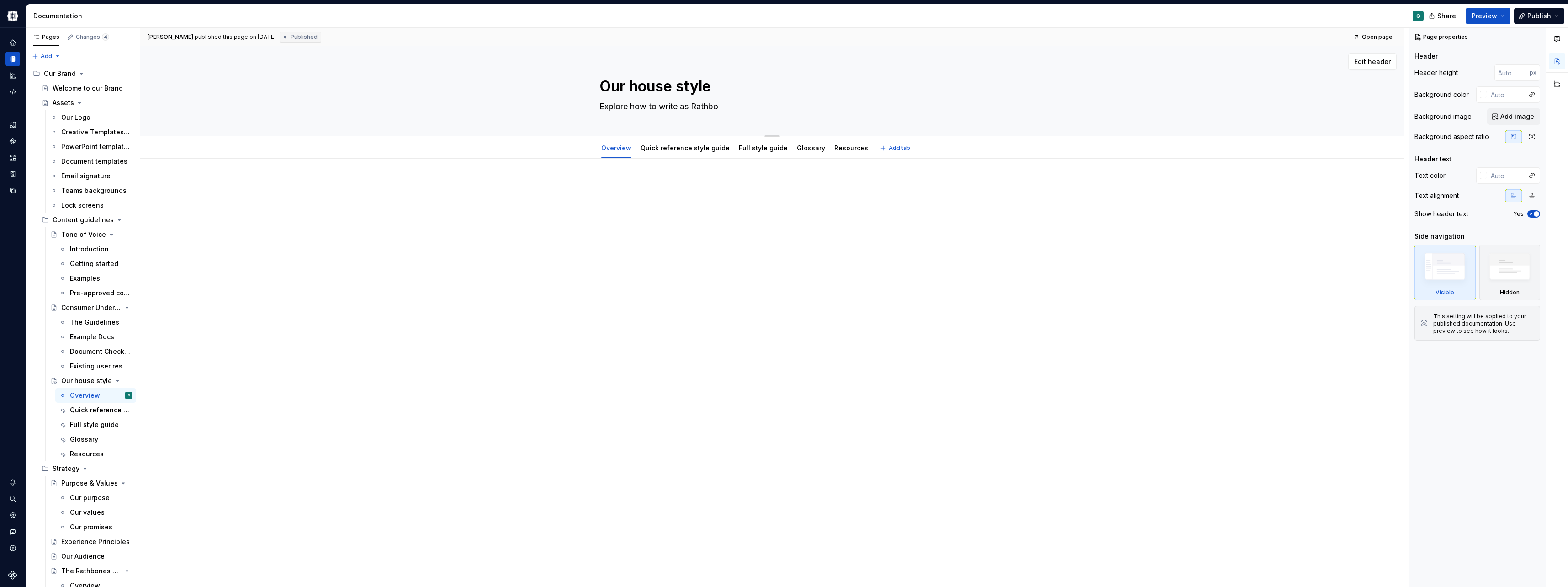
type textarea "*"
type textarea "Explore how to write as Rathbon"
type textarea "*"
type textarea "Explore how to write as Rathbone"
type textarea "*"
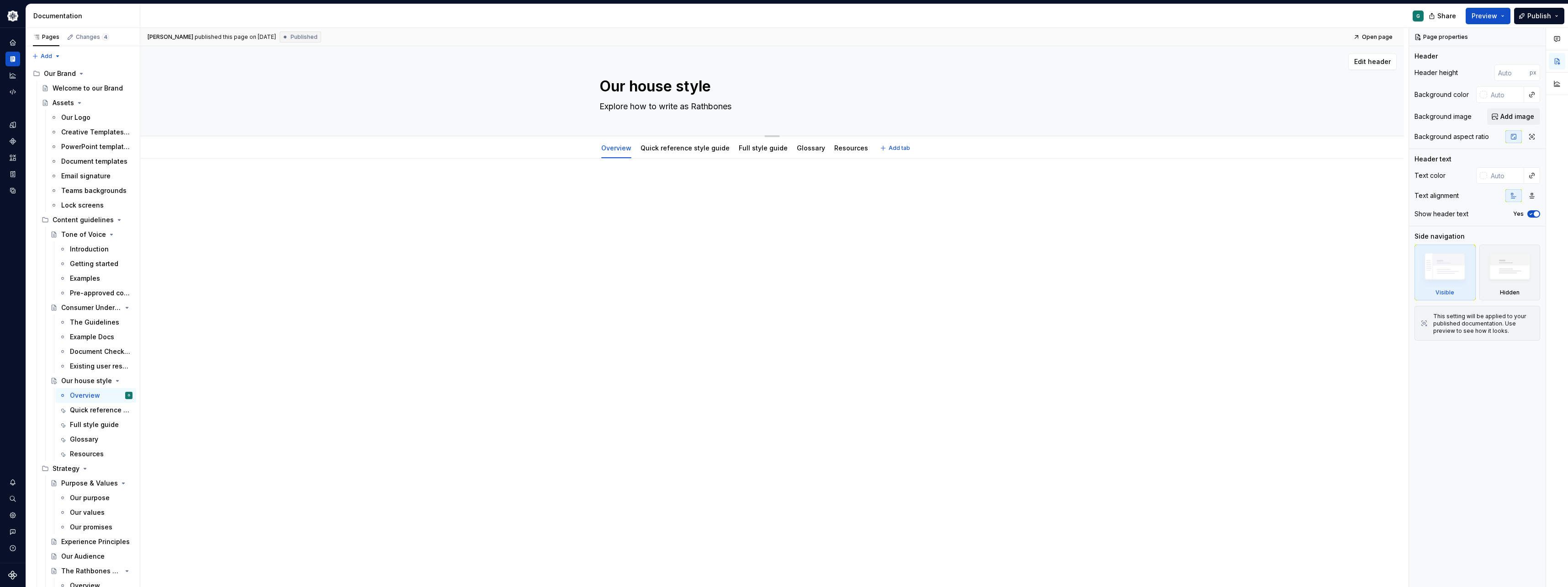
type textarea "Explore how to write as Rathbones."
type textarea "*"
type textarea "Explore how to write as Rathbones"
click at [700, 106] on textarea "Explore how to write as Rathbones" at bounding box center [770, 107] width 346 height 15
type textarea "*"
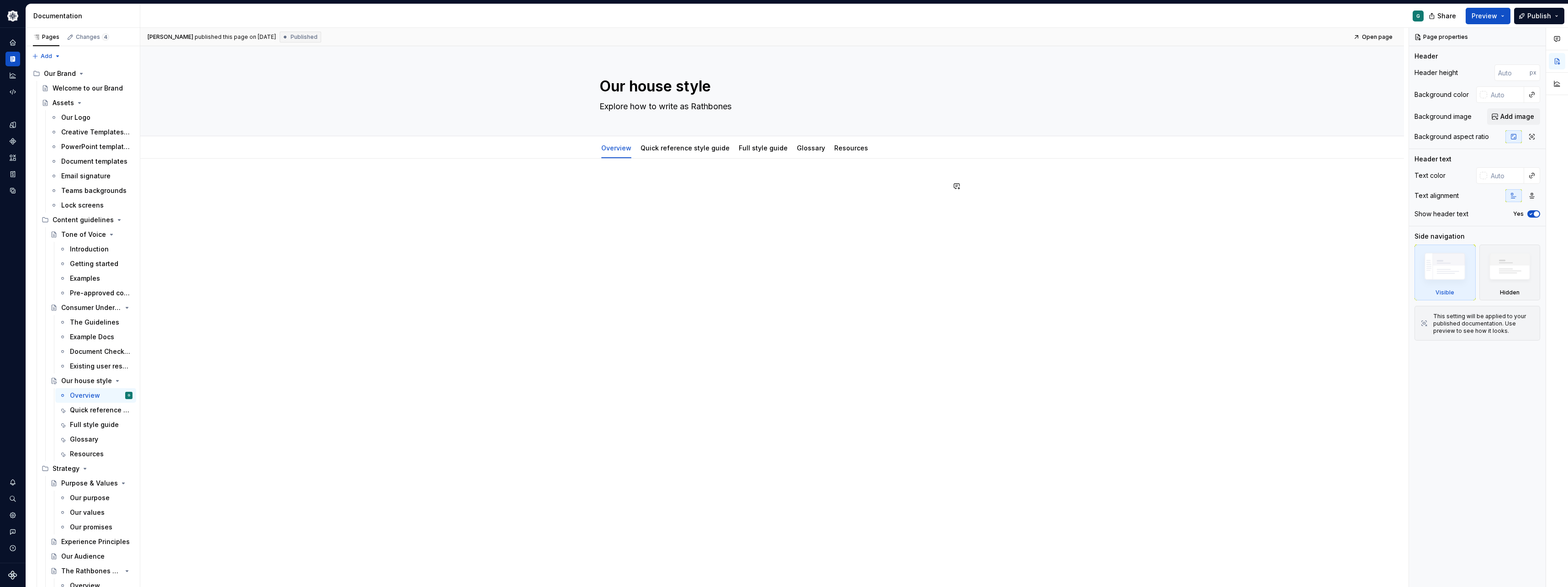
type textarea "Explore how to write as Rathbones"
click at [716, 219] on div at bounding box center [772, 203] width 346 height 46
click at [67, 237] on div "Tone of Voice" at bounding box center [78, 234] width 34 height 9
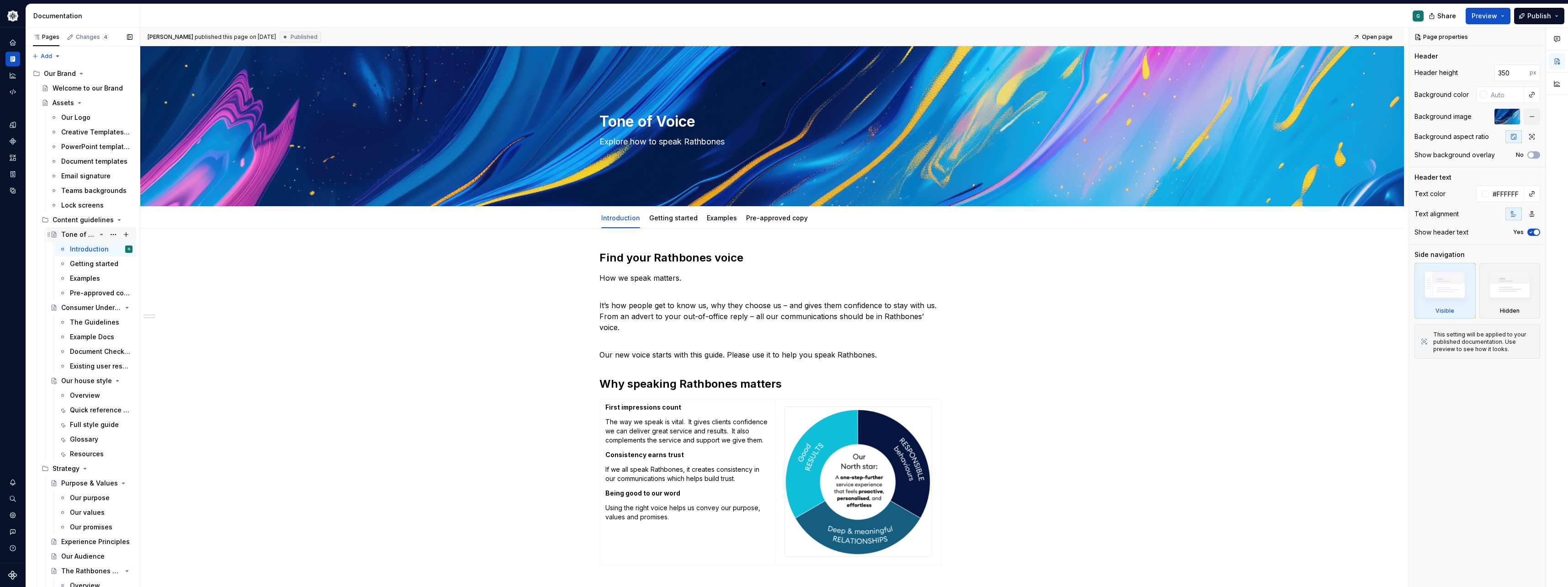
click at [73, 234] on div "Tone of Voice" at bounding box center [78, 234] width 34 height 9
click at [73, 383] on div "Our house style" at bounding box center [78, 381] width 34 height 9
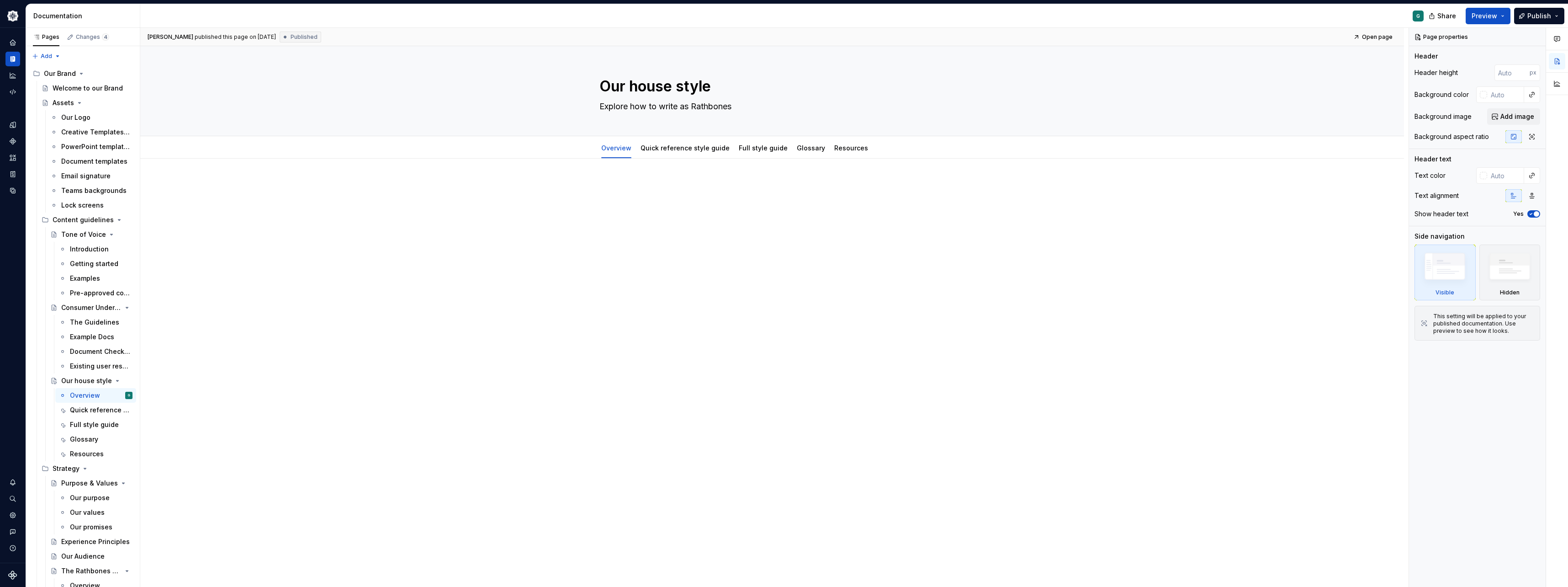
click at [601, 227] on div at bounding box center [772, 280] width 1264 height 243
click at [781, 192] on div at bounding box center [772, 198] width 346 height 34
type textarea "*"
